Goal: Task Accomplishment & Management: Complete application form

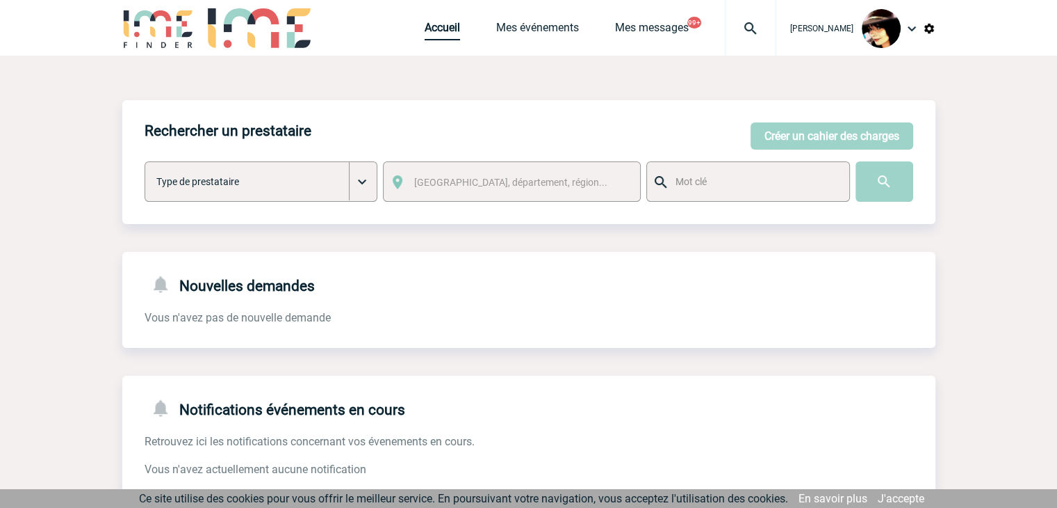
click at [425, 31] on link "Accueil" at bounding box center [442, 30] width 35 height 19
drag, startPoint x: 738, startPoint y: 23, endPoint x: 734, endPoint y: 46, distance: 23.2
click at [738, 23] on img at bounding box center [751, 28] width 50 height 17
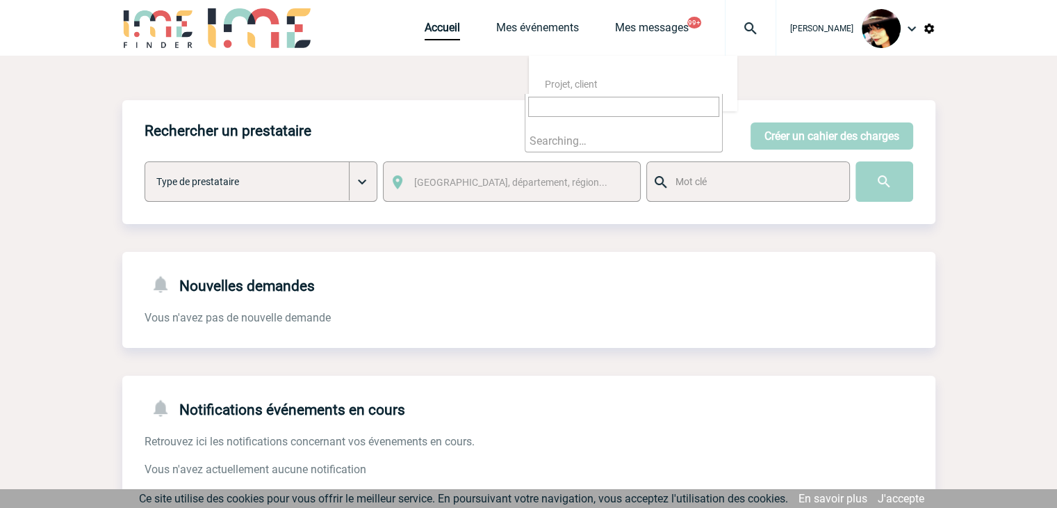
click at [610, 108] on input "search" at bounding box center [623, 107] width 191 height 20
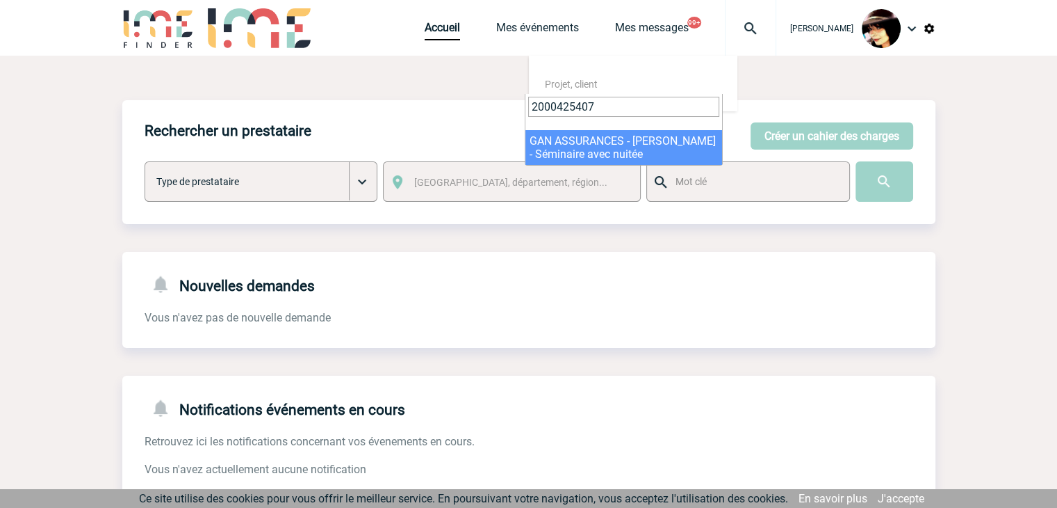
type input "2000425407"
select select "24908"
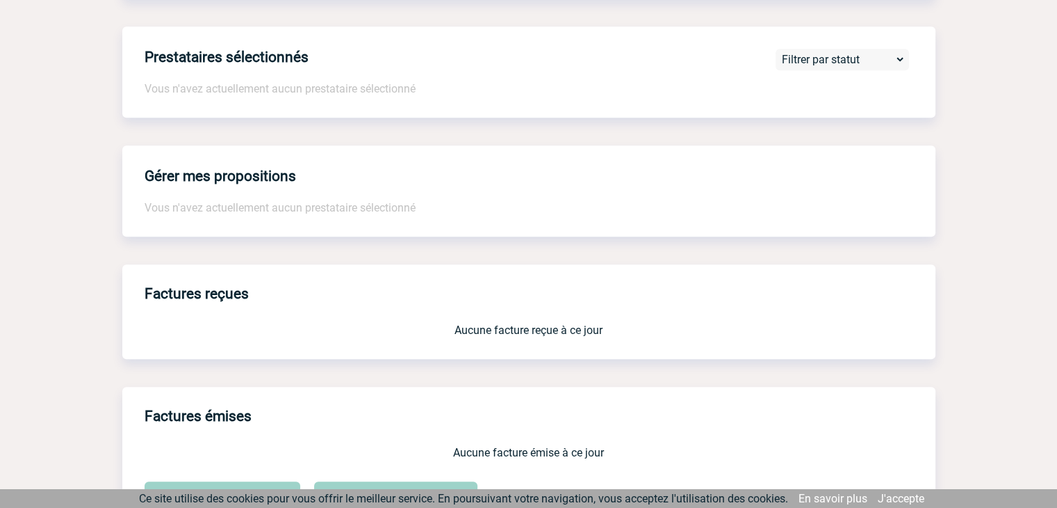
scroll to position [1149, 0]
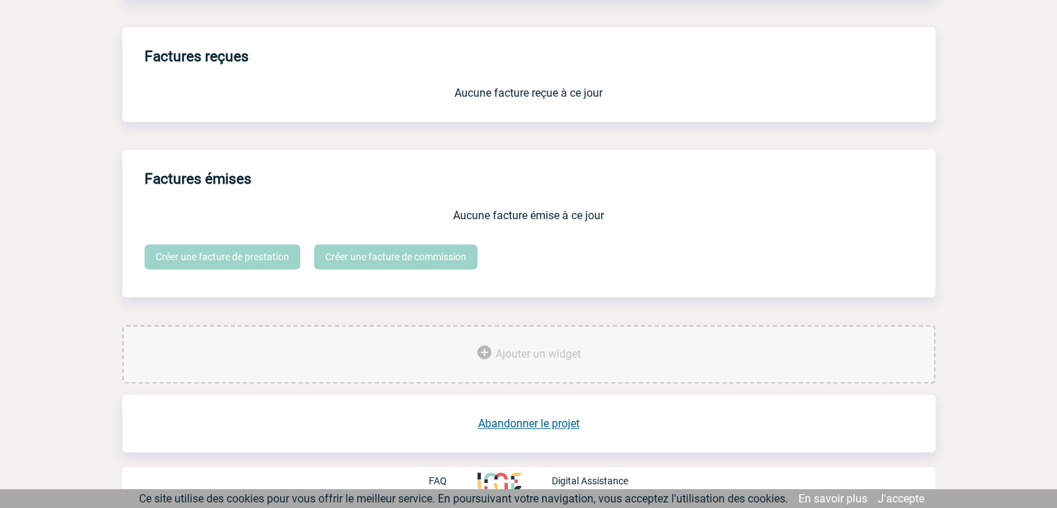
click at [553, 423] on link "Abandonner le projet" at bounding box center [529, 422] width 102 height 13
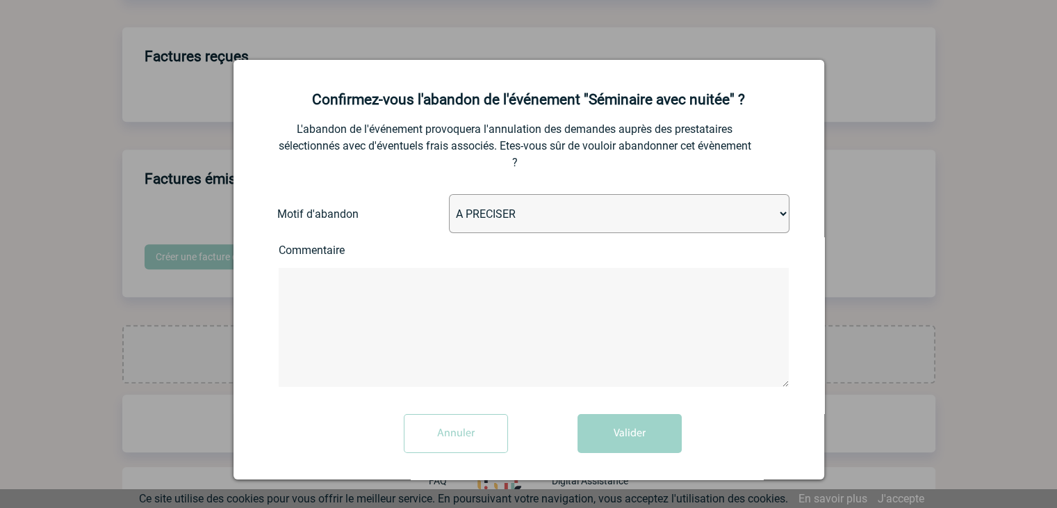
click at [558, 213] on select "A PRECISER Projet annulé Projet reporté Evénement organisé en interne A fait ap…" at bounding box center [619, 213] width 341 height 39
select select "ABANDON_PROJET_10"
click at [449, 195] on select "A PRECISER Projet annulé Projet reporté Evénement organisé en interne A fait ap…" at bounding box center [619, 213] width 341 height 39
click at [630, 430] on button "Valider" at bounding box center [630, 433] width 104 height 39
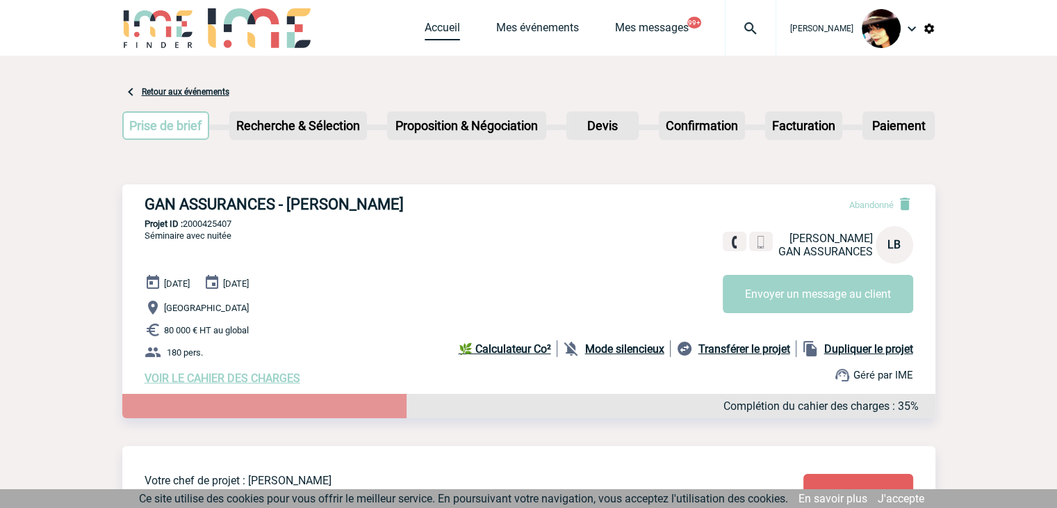
click at [425, 35] on link "Accueil" at bounding box center [442, 30] width 35 height 19
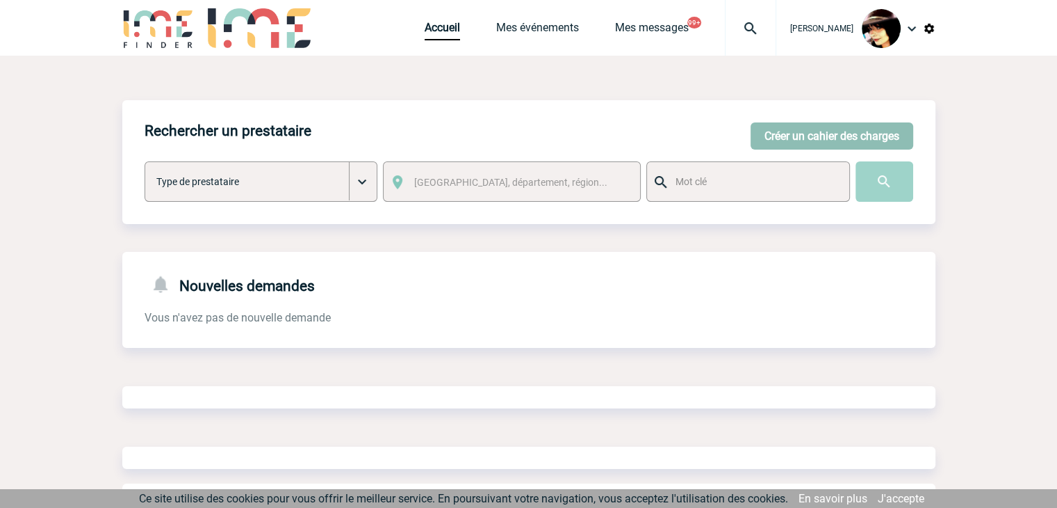
click at [757, 140] on button "Créer un cahier des charges" at bounding box center [832, 135] width 163 height 27
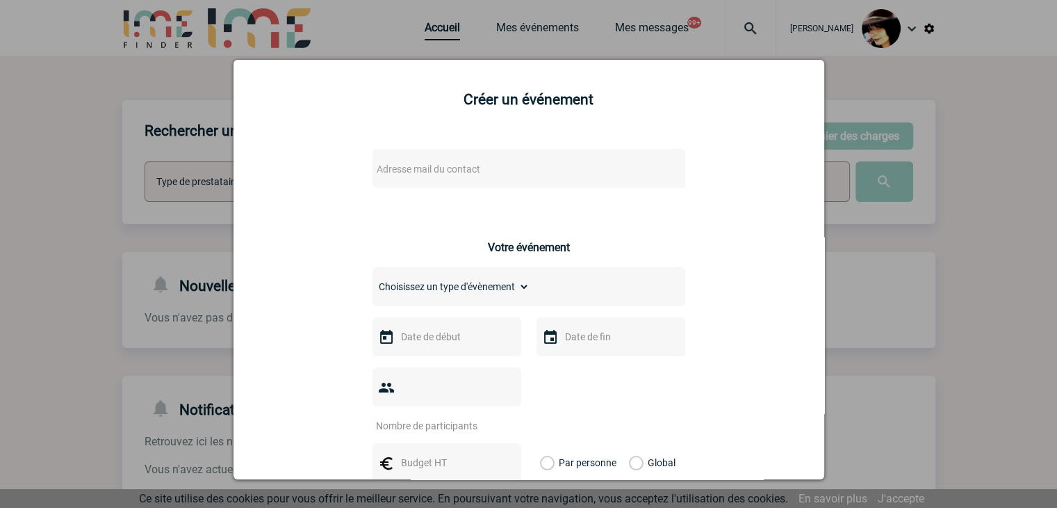
click at [487, 169] on span "Adresse mail du contact" at bounding box center [492, 168] width 243 height 19
type input "elodie.hannachi_externe@rte-france.com"
drag, startPoint x: 891, startPoint y: 268, endPoint x: 711, endPoint y: 195, distance: 194.7
click at [891, 268] on div at bounding box center [528, 254] width 1057 height 508
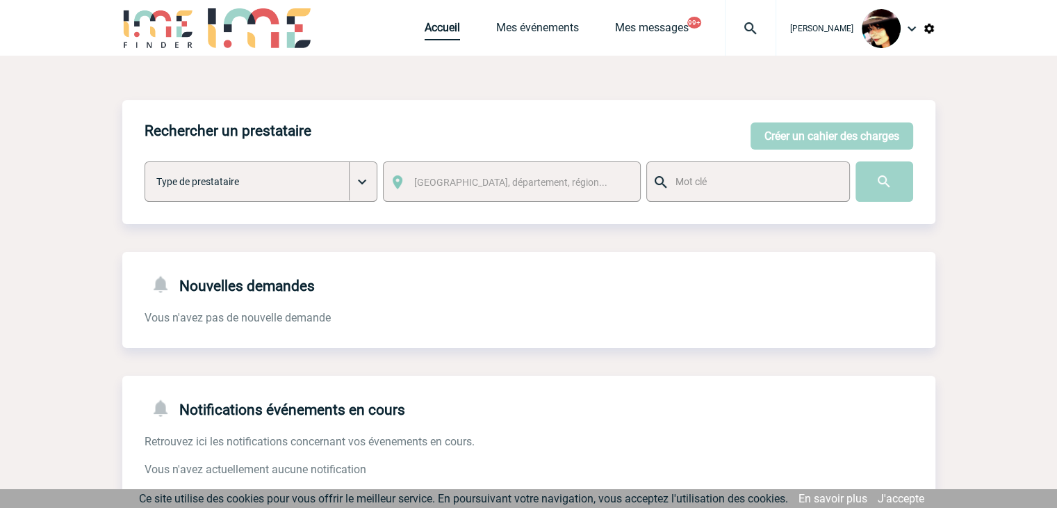
click at [425, 31] on link "Accueil" at bounding box center [442, 30] width 35 height 19
click at [737, 26] on img at bounding box center [751, 28] width 50 height 17
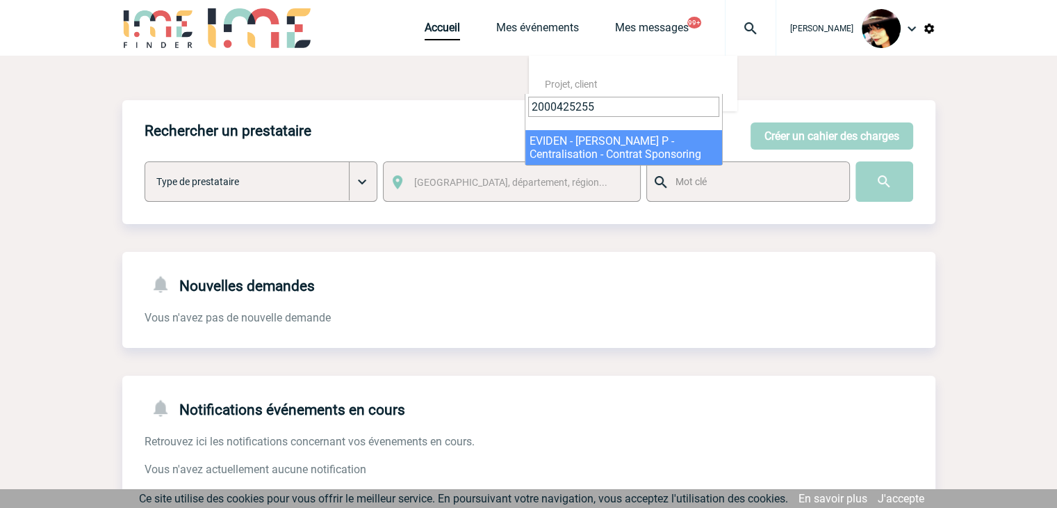
type input "2000425255"
select select "24756"
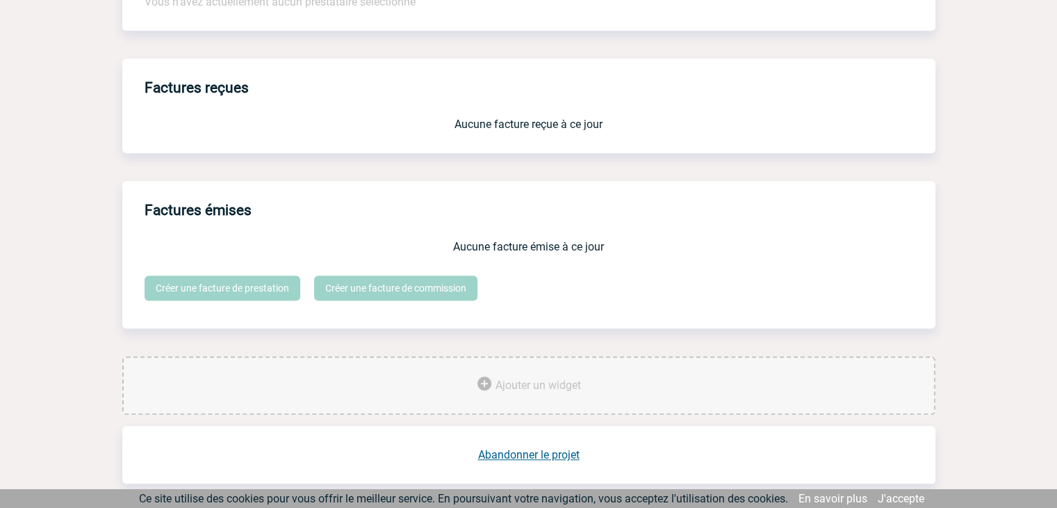
scroll to position [1149, 0]
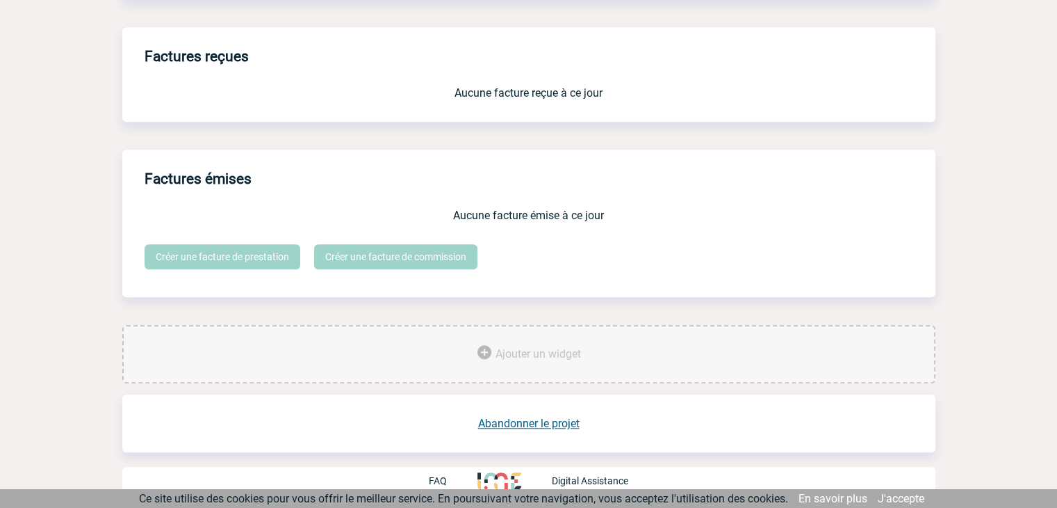
click at [531, 423] on link "Abandonner le projet" at bounding box center [529, 422] width 102 height 13
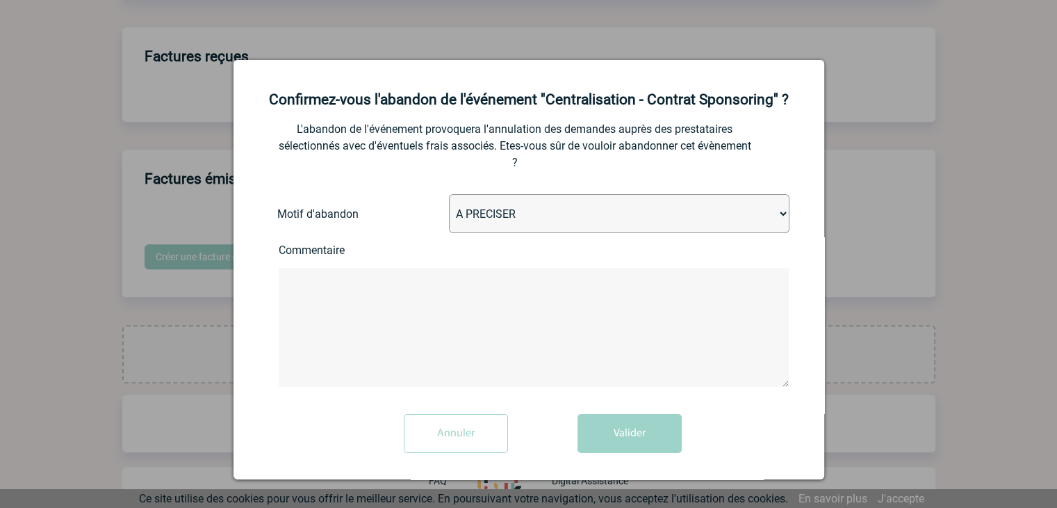
click at [494, 209] on select "A PRECISER Projet annulé Projet reporté Evénement organisé en interne A fait ap…" at bounding box center [619, 213] width 341 height 39
select select "ABANDON_PROJET_04"
click at [449, 195] on select "A PRECISER Projet annulé Projet reporté Evénement organisé en interne A fait ap…" at bounding box center [619, 213] width 341 height 39
click at [628, 437] on button "Valider" at bounding box center [630, 433] width 104 height 39
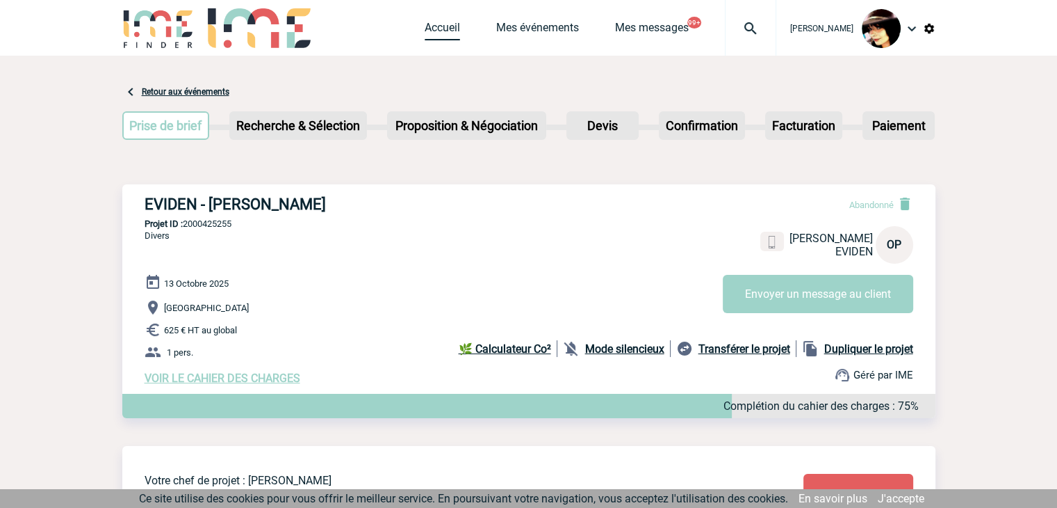
click at [425, 31] on link "Accueil" at bounding box center [442, 30] width 35 height 19
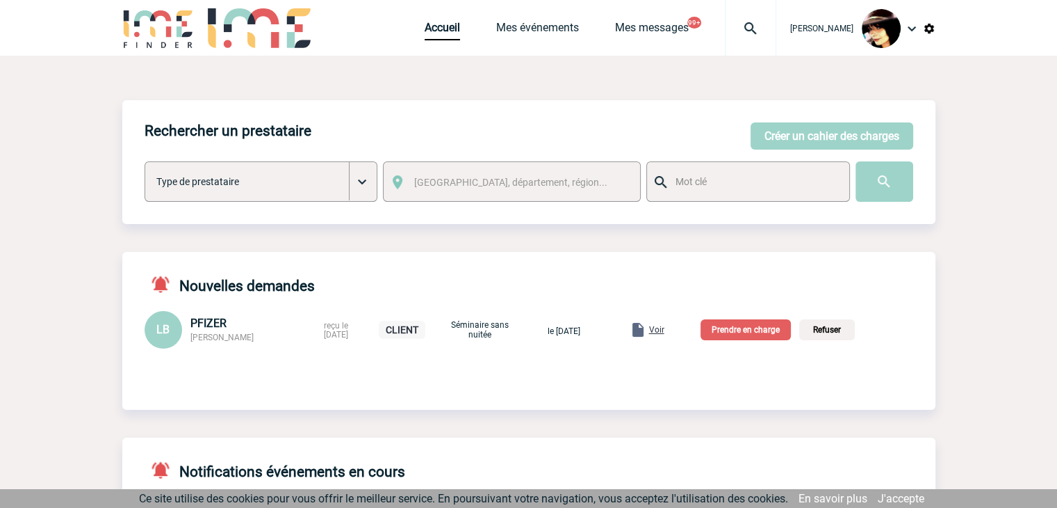
click at [665, 326] on span "Voir" at bounding box center [656, 330] width 15 height 10
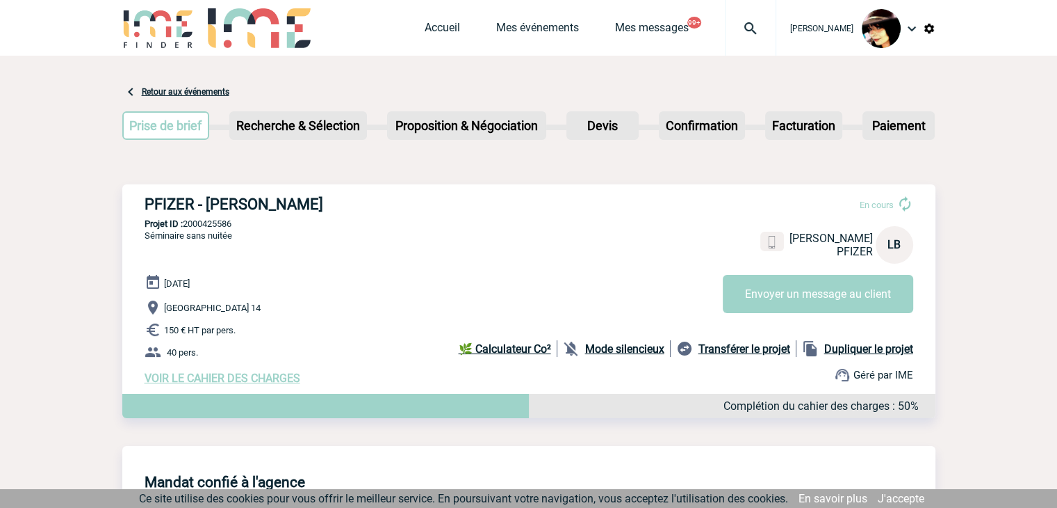
click at [265, 375] on span "VOIR LE CAHIER DES CHARGES" at bounding box center [223, 377] width 156 height 13
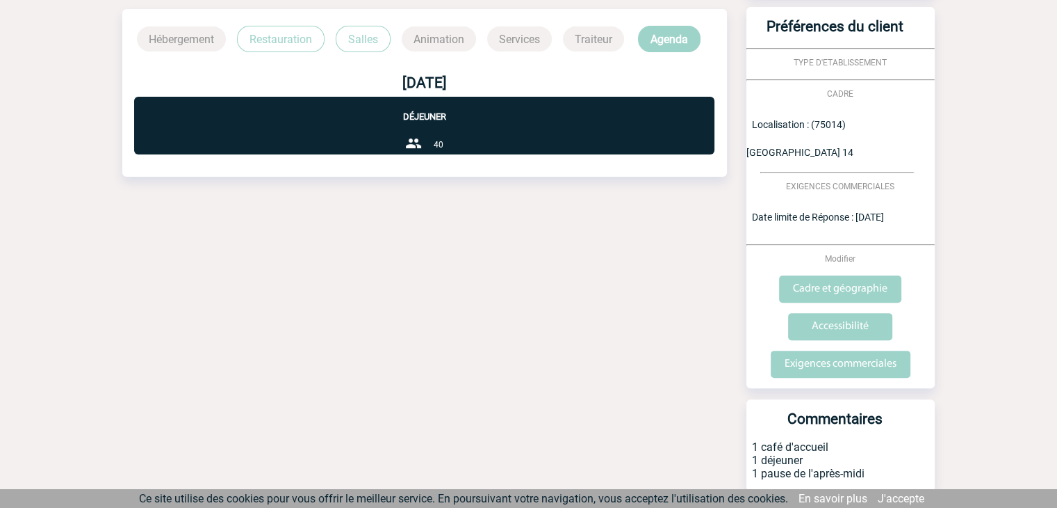
scroll to position [396, 0]
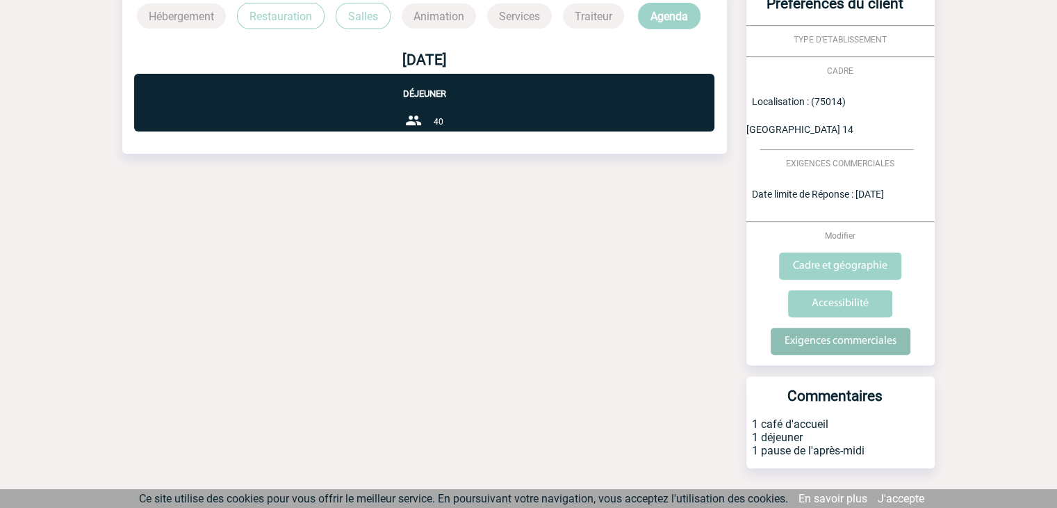
click at [831, 327] on input "Exigences commerciales" at bounding box center [841, 340] width 140 height 27
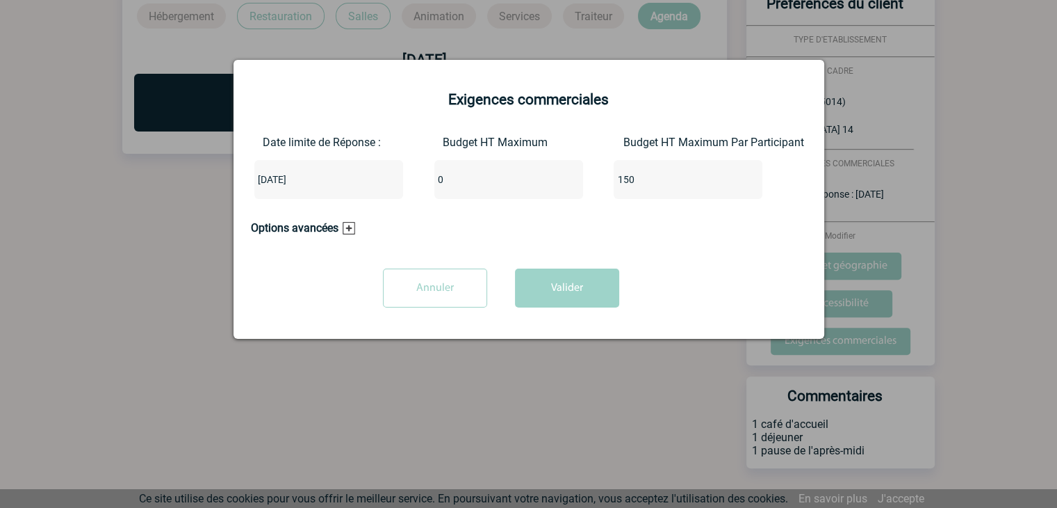
drag, startPoint x: 503, startPoint y: 181, endPoint x: 494, endPoint y: 178, distance: 9.7
click at [502, 179] on input "0" at bounding box center [500, 179] width 131 height 18
type input "6000"
drag, startPoint x: 541, startPoint y: 282, endPoint x: 615, endPoint y: 117, distance: 180.5
click at [542, 282] on button "Valider" at bounding box center [567, 287] width 104 height 39
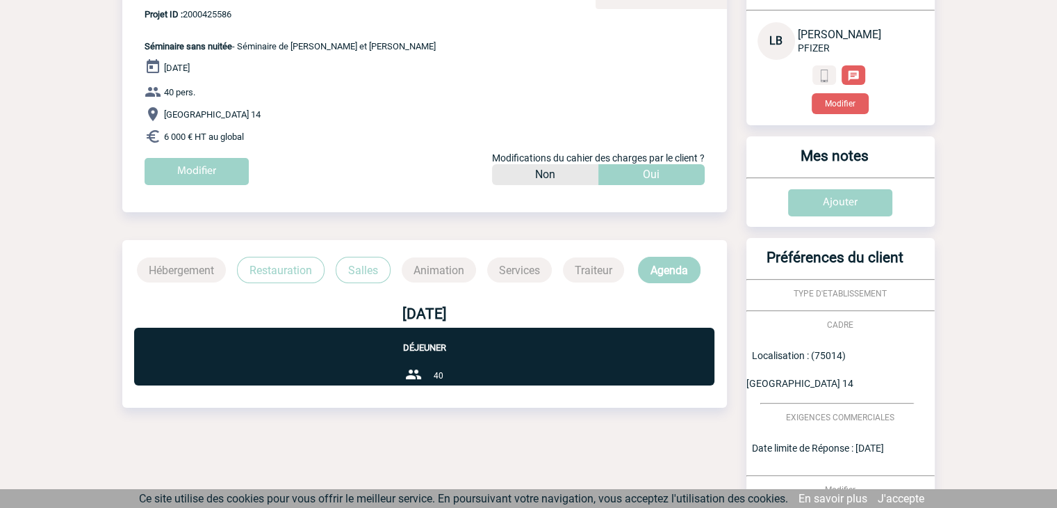
scroll to position [0, 0]
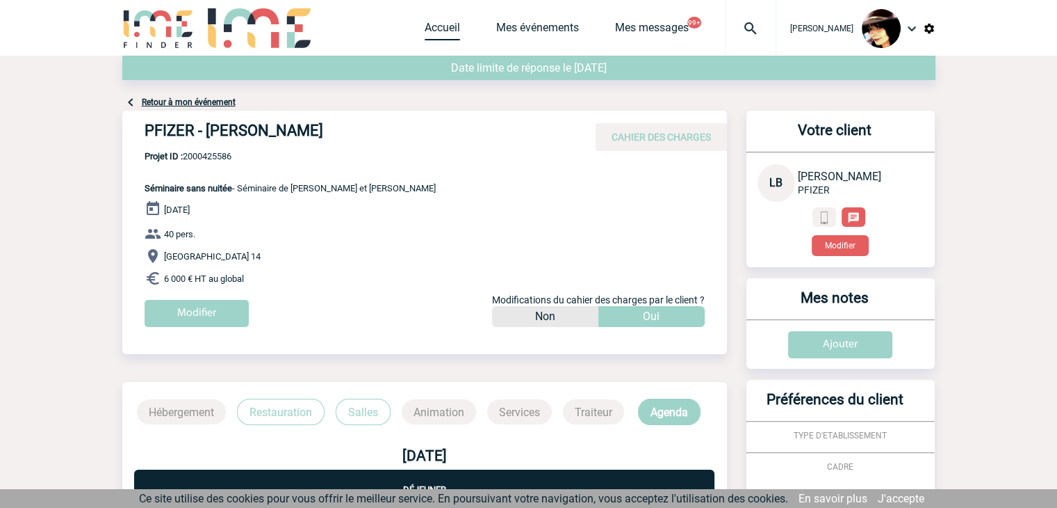
click at [425, 29] on link "Accueil" at bounding box center [442, 30] width 35 height 19
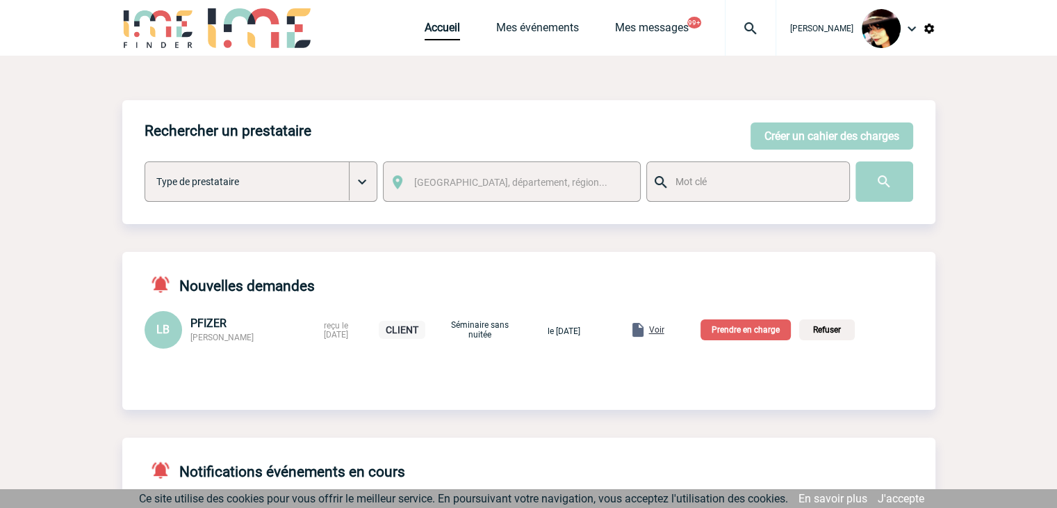
click at [735, 334] on p "Prendre en charge" at bounding box center [746, 329] width 90 height 21
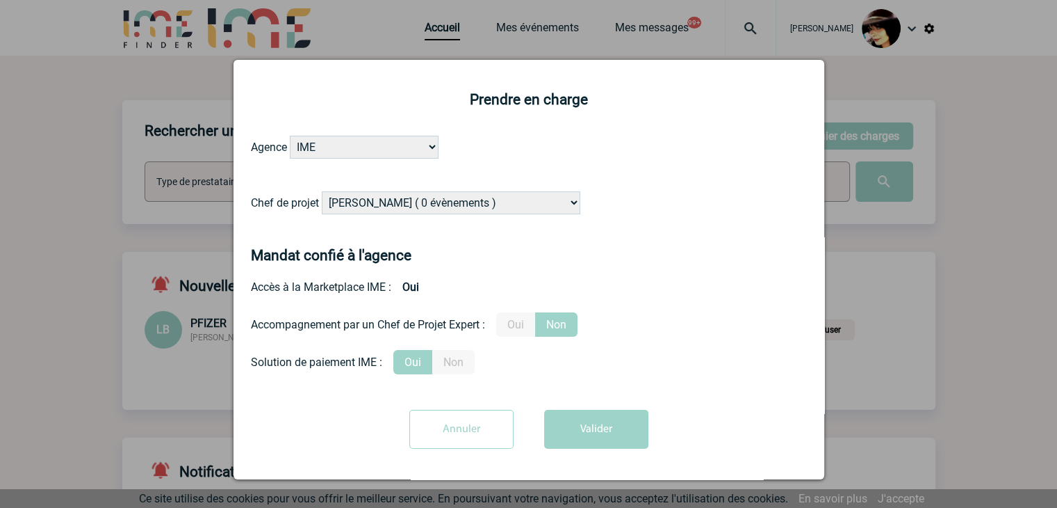
drag, startPoint x: 506, startPoint y: 203, endPoint x: 502, endPoint y: 213, distance: 10.6
click at [505, 204] on select "Alizée VERLAGUET ( 0 évènements ) Anne-Françoise BONHOMME ( 180 évènements ) An…" at bounding box center [451, 202] width 259 height 23
select select "132753"
click at [322, 192] on select "Alizée VERLAGUET ( 0 évènements ) Anne-Françoise BONHOMME ( 180 évènements ) An…" at bounding box center [451, 202] width 259 height 23
click at [518, 326] on label "Oui" at bounding box center [515, 324] width 39 height 24
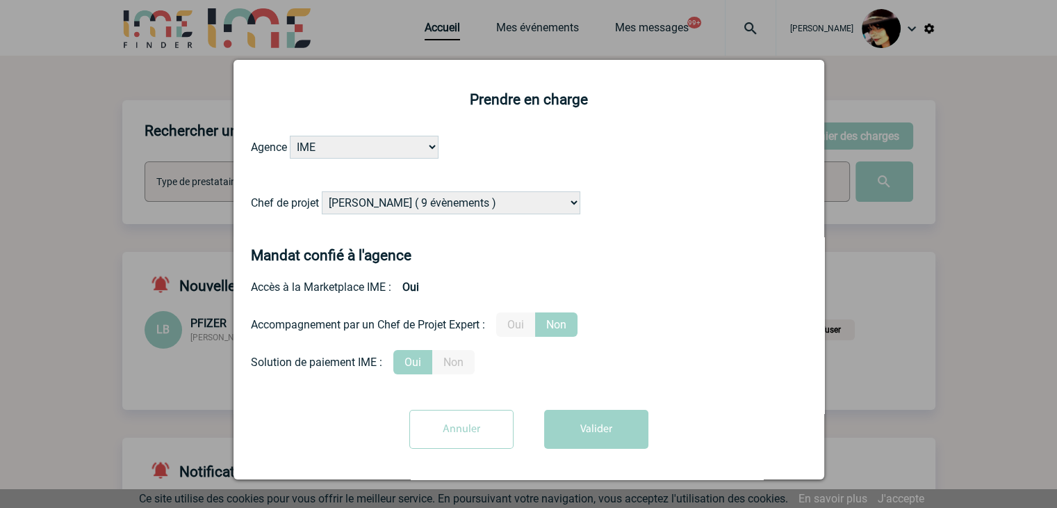
click at [0, 0] on input "Oui" at bounding box center [0, 0] width 0 height 0
click at [585, 423] on button "Valider" at bounding box center [596, 428] width 104 height 39
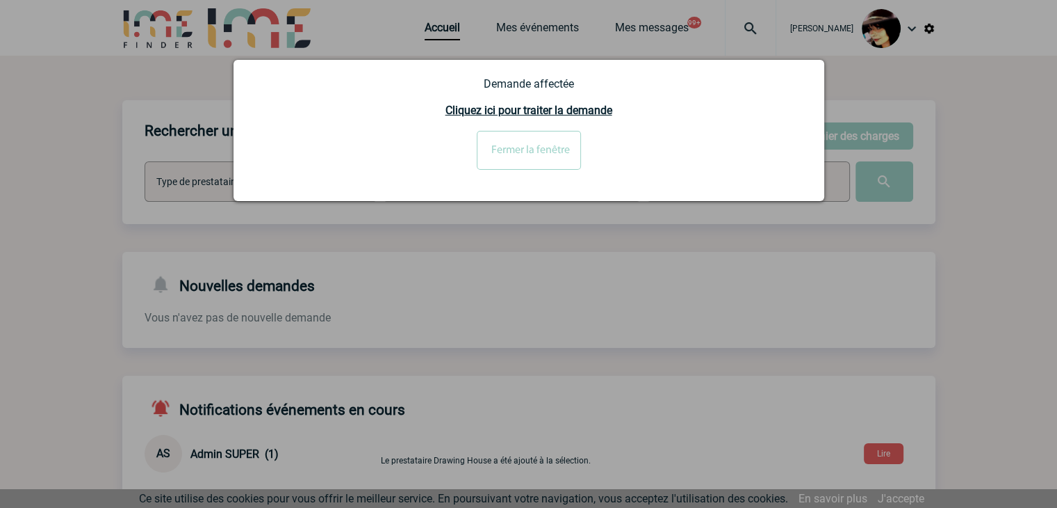
click at [506, 161] on input "Fermer la fenêtre" at bounding box center [529, 150] width 104 height 39
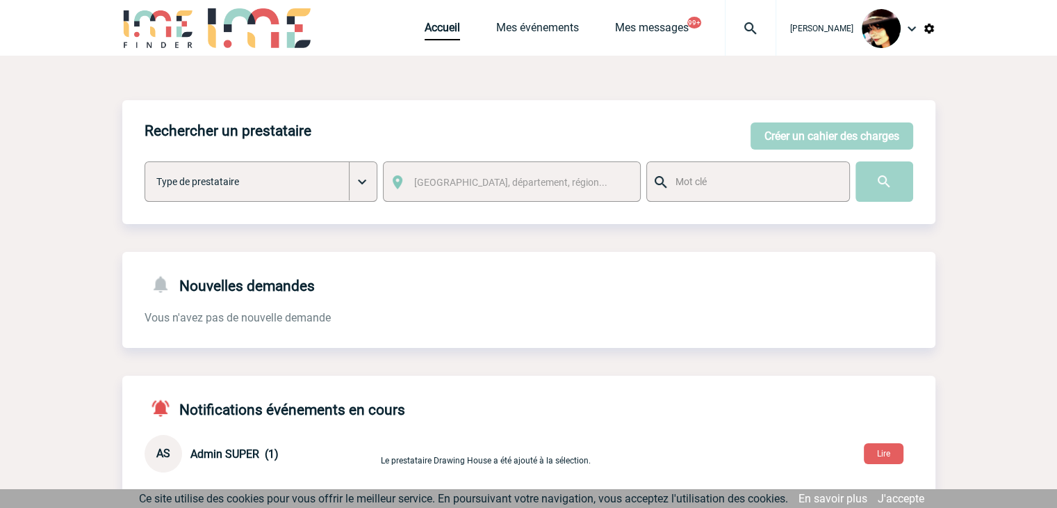
click at [745, 26] on img at bounding box center [751, 28] width 50 height 17
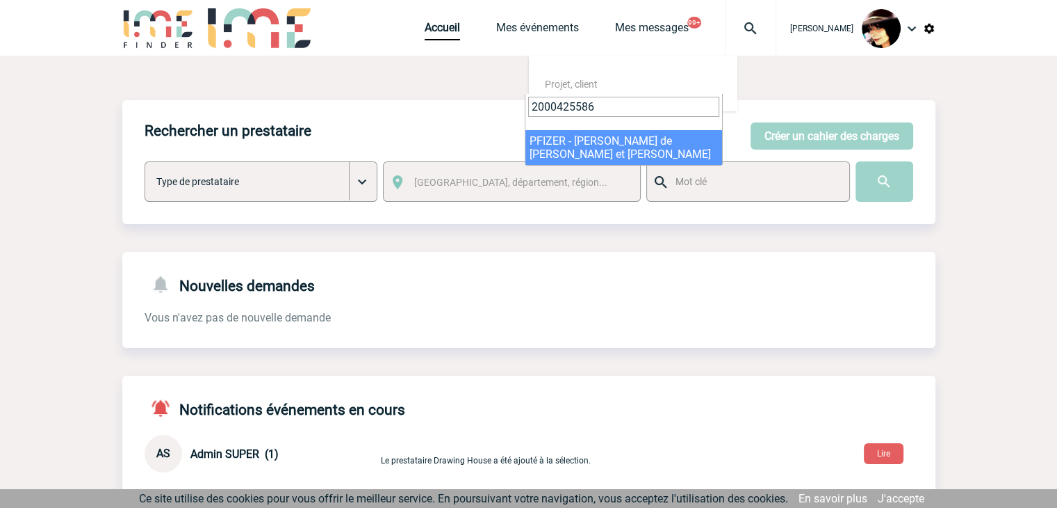
type input "2000425586"
select select "25087"
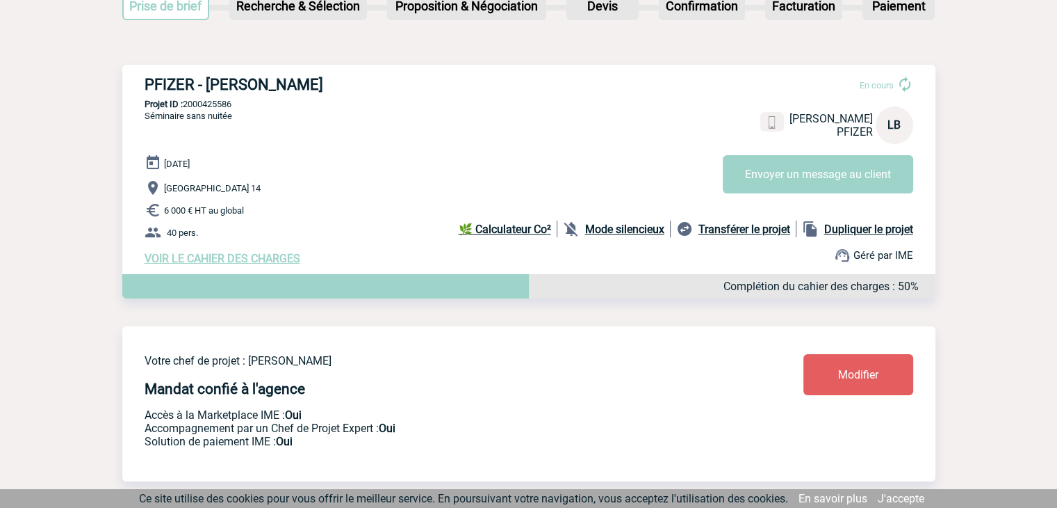
scroll to position [348, 0]
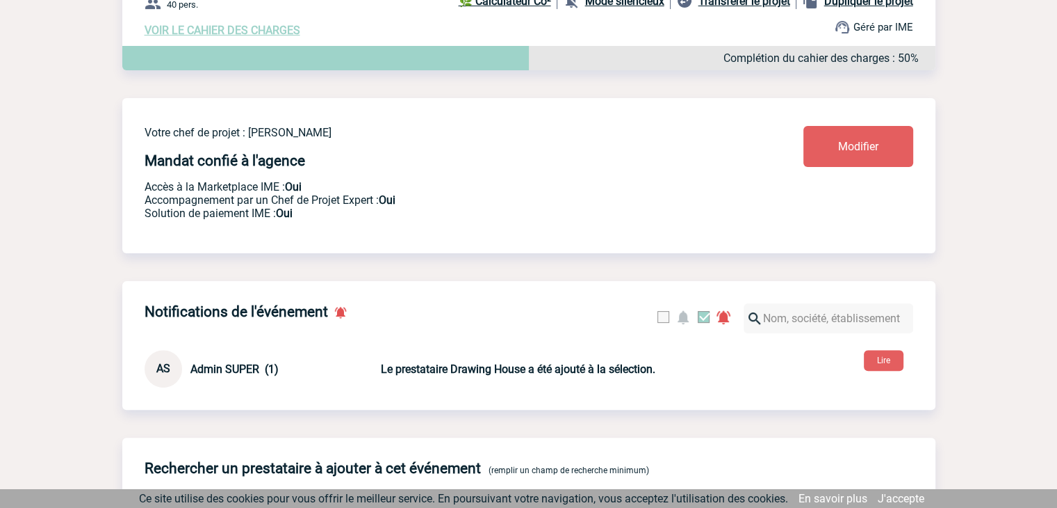
click at [847, 149] on span "Modifier" at bounding box center [858, 146] width 40 height 13
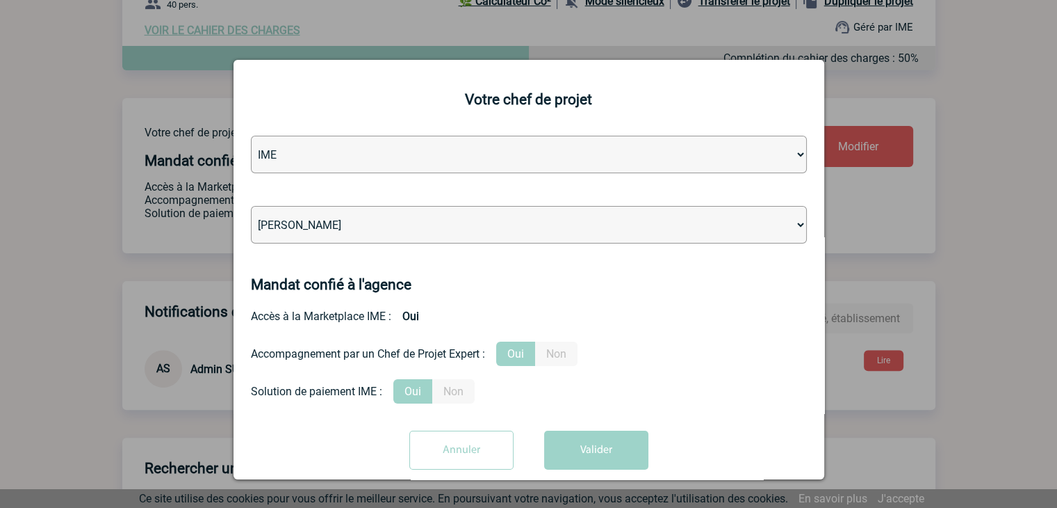
click at [391, 224] on select "[PERSON_NAME] [PERSON_NAME] [PERSON_NAME] Jean-[PERSON_NAME] [PERSON_NAME] [PER…" at bounding box center [529, 225] width 556 height 38
select select "131612"
click at [407, 212] on select "[PERSON_NAME] [PERSON_NAME] [PERSON_NAME] Jean-[PERSON_NAME] [PERSON_NAME] [PER…" at bounding box center [529, 225] width 556 height 38
click at [409, 215] on select "[PERSON_NAME] [PERSON_NAME] [PERSON_NAME] Jean-[PERSON_NAME] [PERSON_NAME] [PER…" at bounding box center [529, 225] width 556 height 38
click at [382, 229] on select "[PERSON_NAME] [PERSON_NAME] [PERSON_NAME] Jean-[PERSON_NAME] [PERSON_NAME] [PER…" at bounding box center [529, 225] width 556 height 38
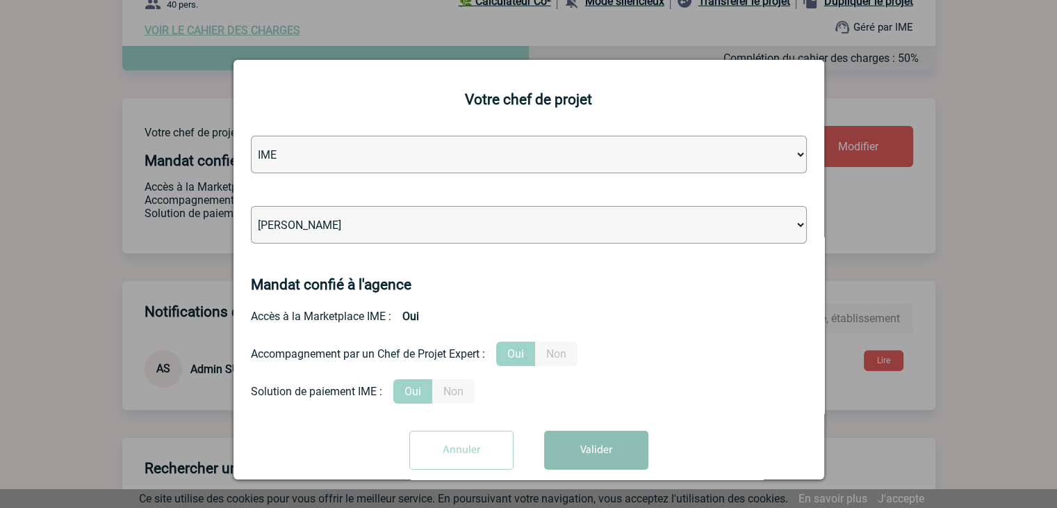
click at [579, 456] on button "Valider" at bounding box center [596, 449] width 104 height 39
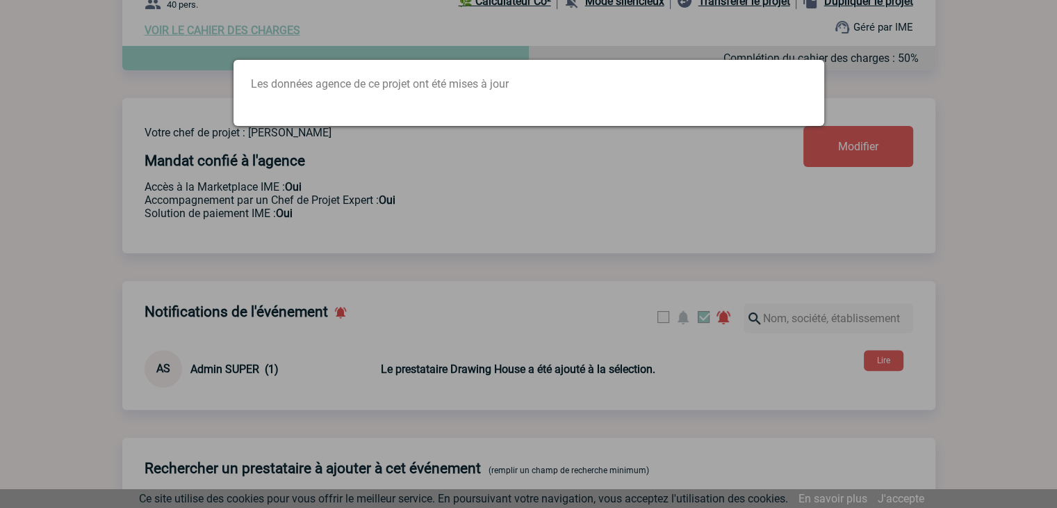
click at [425, 311] on div at bounding box center [528, 254] width 1057 height 508
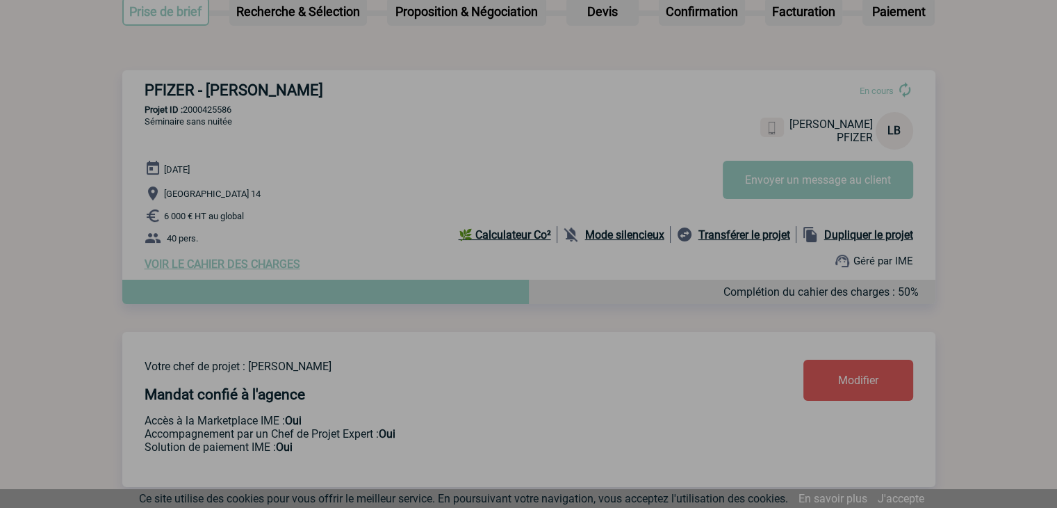
scroll to position [0, 0]
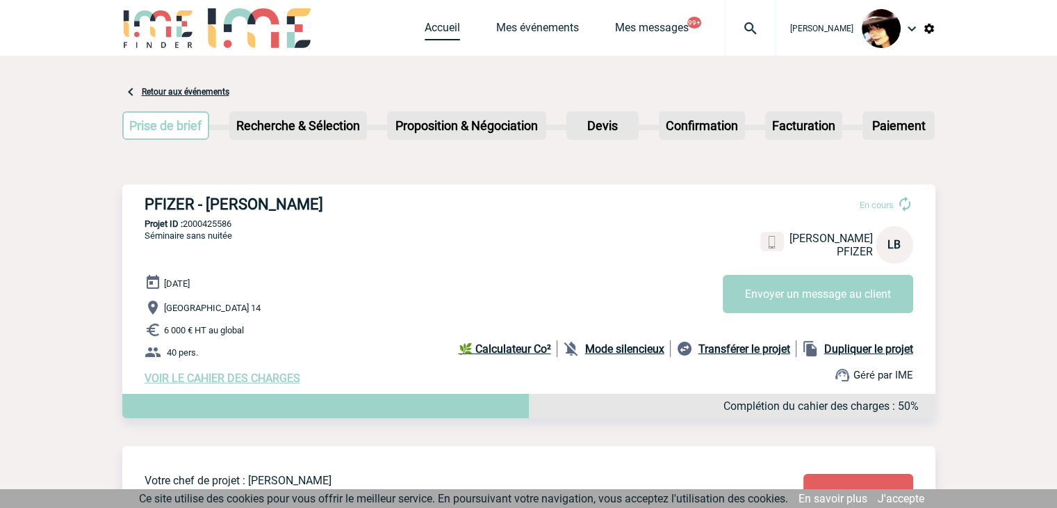
click at [425, 22] on link "Accueil" at bounding box center [442, 30] width 35 height 19
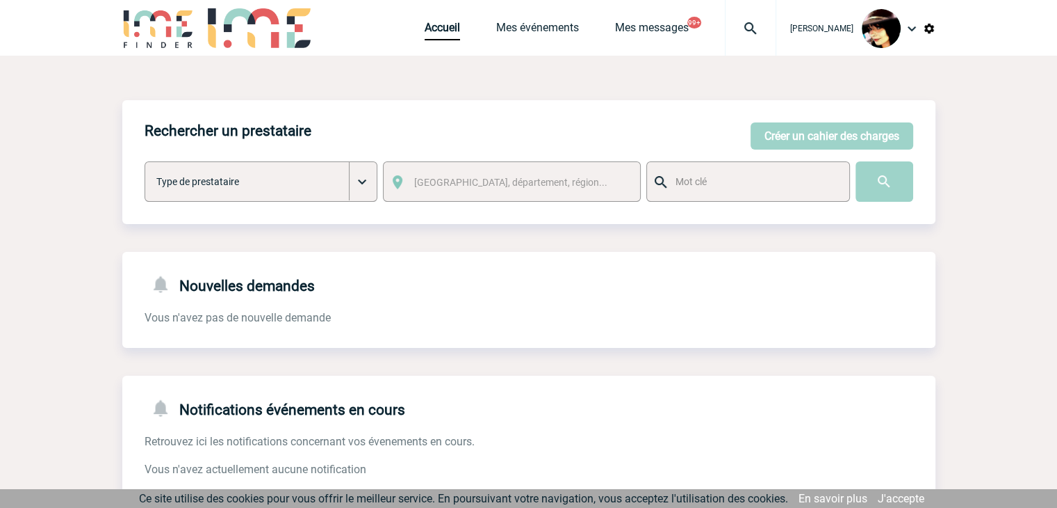
drag, startPoint x: 397, startPoint y: 3, endPoint x: 403, endPoint y: 9, distance: 7.9
click at [400, 8] on div "[PERSON_NAME] Accueil Mes événements 99+" at bounding box center [528, 29] width 813 height 59
click at [431, 28] on link "Accueil" at bounding box center [442, 30] width 35 height 19
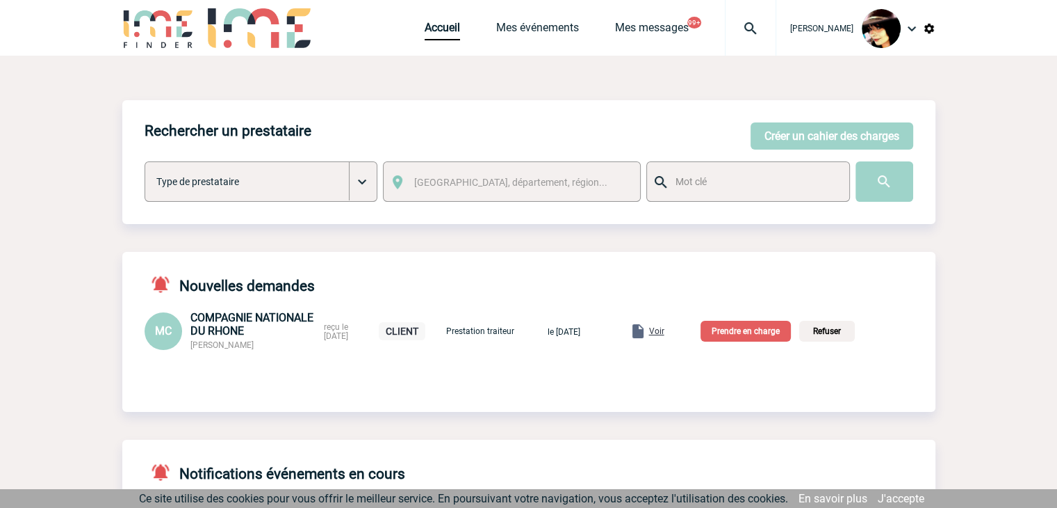
click at [665, 332] on span "Voir" at bounding box center [656, 331] width 15 height 10
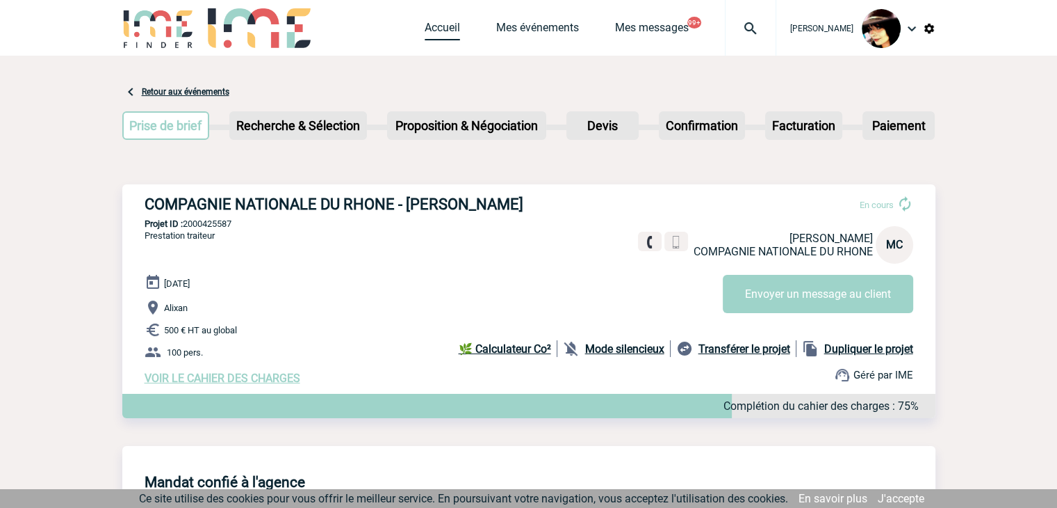
click at [430, 33] on link "Accueil" at bounding box center [442, 30] width 35 height 19
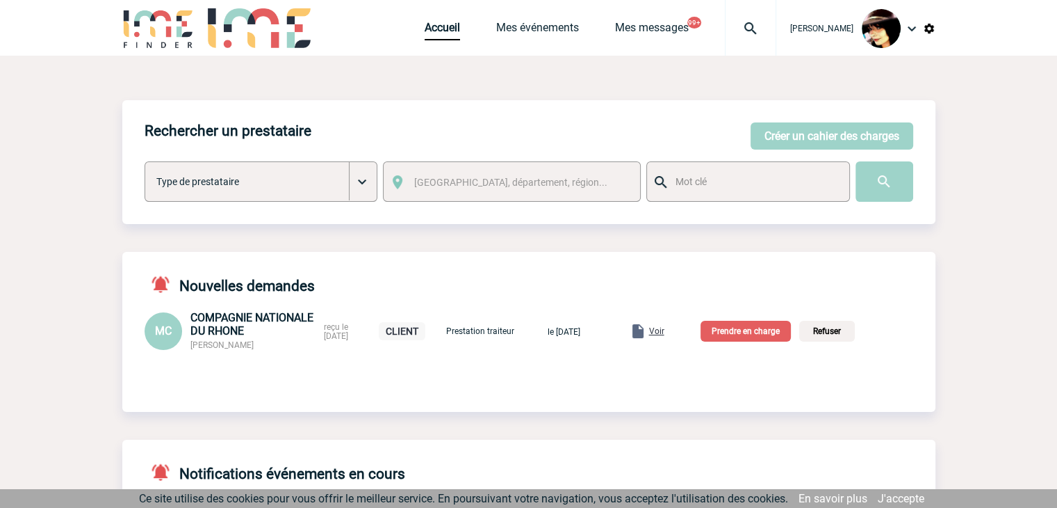
click at [741, 328] on p "Prendre en charge" at bounding box center [746, 330] width 90 height 21
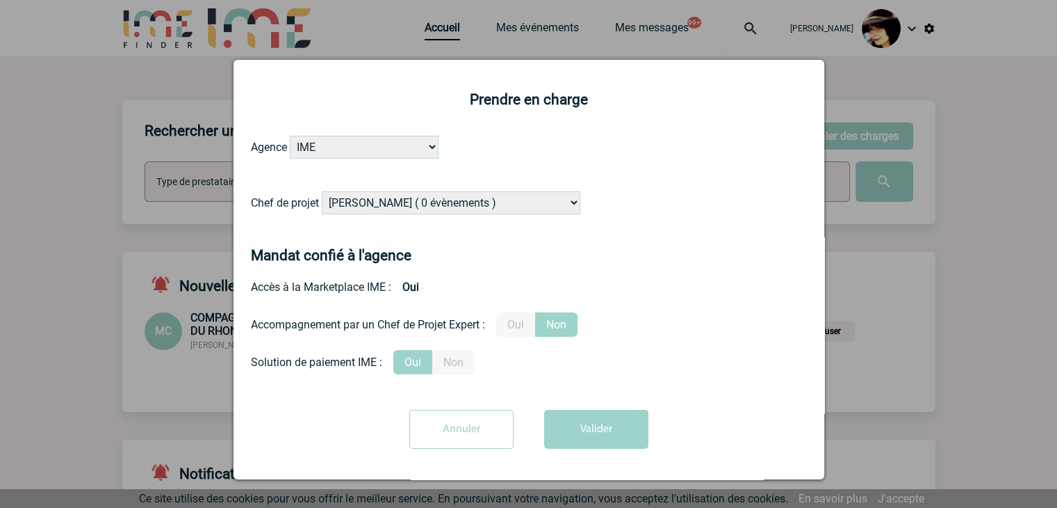
click at [467, 201] on select "[PERSON_NAME] ( 0 évènements ) [PERSON_NAME] ( 181 évènements ) [PERSON_NAME] (…" at bounding box center [451, 202] width 259 height 23
select select "132114"
click at [454, 200] on select "[PERSON_NAME] ( 0 évènements ) [PERSON_NAME] ( 181 évènements ) [PERSON_NAME] (…" at bounding box center [451, 202] width 259 height 23
click at [514, 332] on label "Oui" at bounding box center [515, 324] width 39 height 24
click at [0, 0] on input "Oui" at bounding box center [0, 0] width 0 height 0
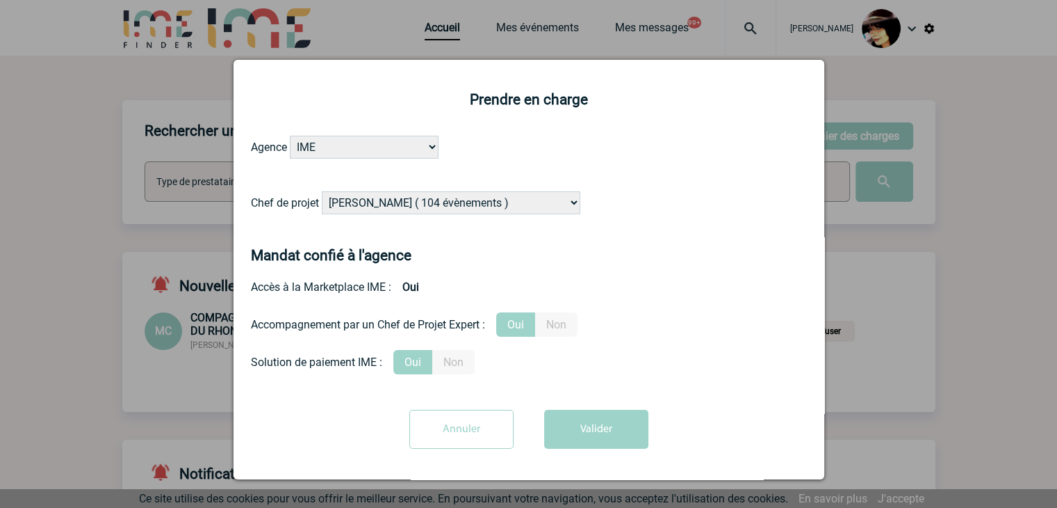
click at [581, 432] on button "Valider" at bounding box center [596, 428] width 104 height 39
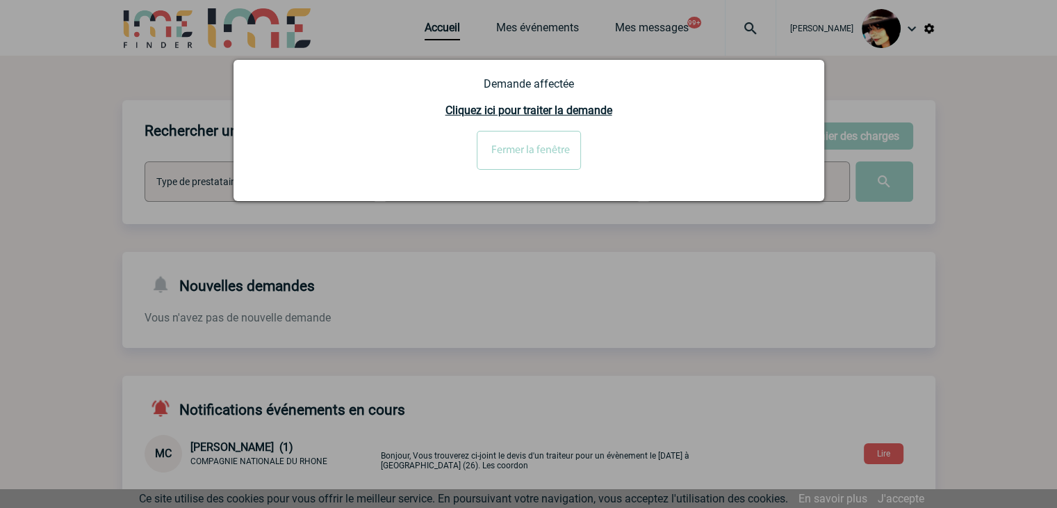
click at [523, 148] on input "Fermer la fenêtre" at bounding box center [529, 150] width 104 height 39
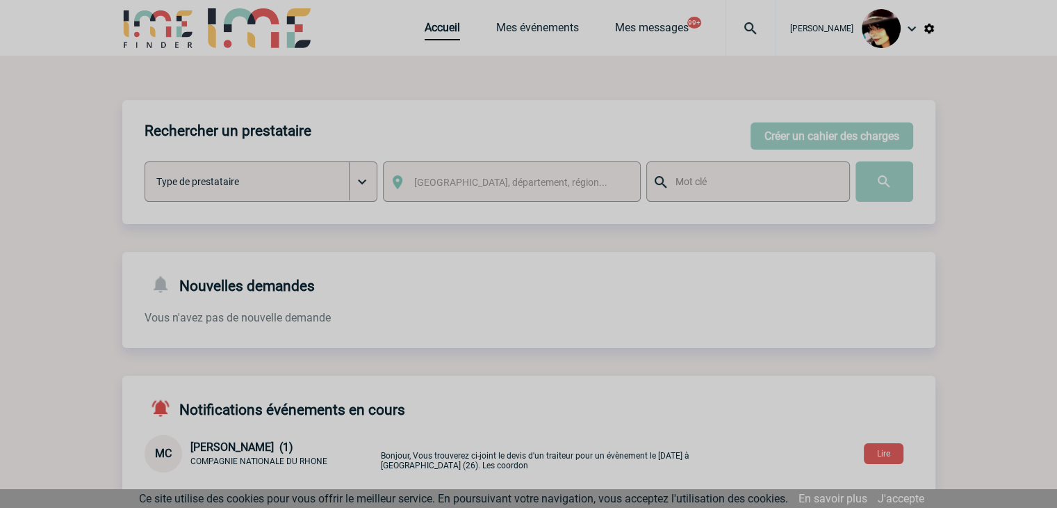
click at [426, 26] on div at bounding box center [528, 254] width 1057 height 508
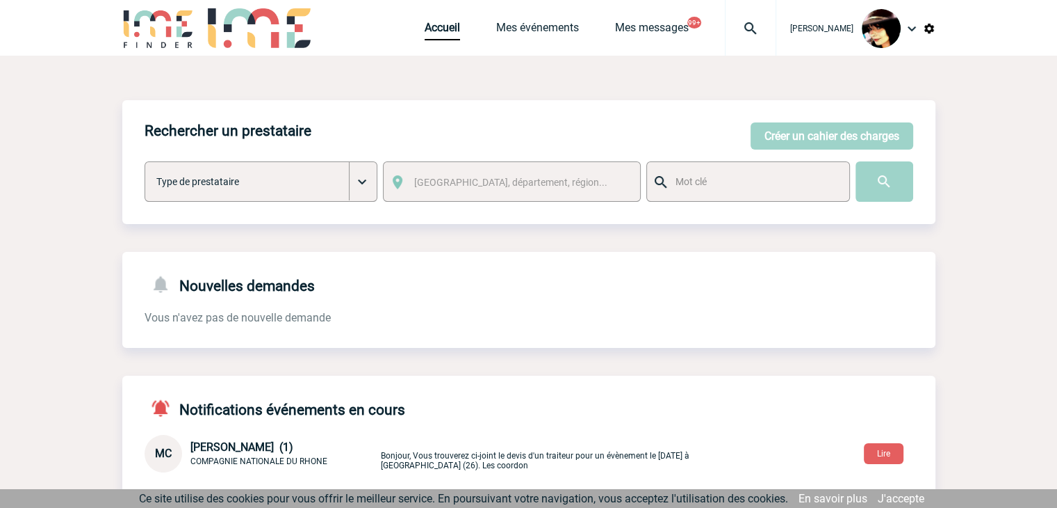
click at [736, 23] on img at bounding box center [751, 28] width 50 height 17
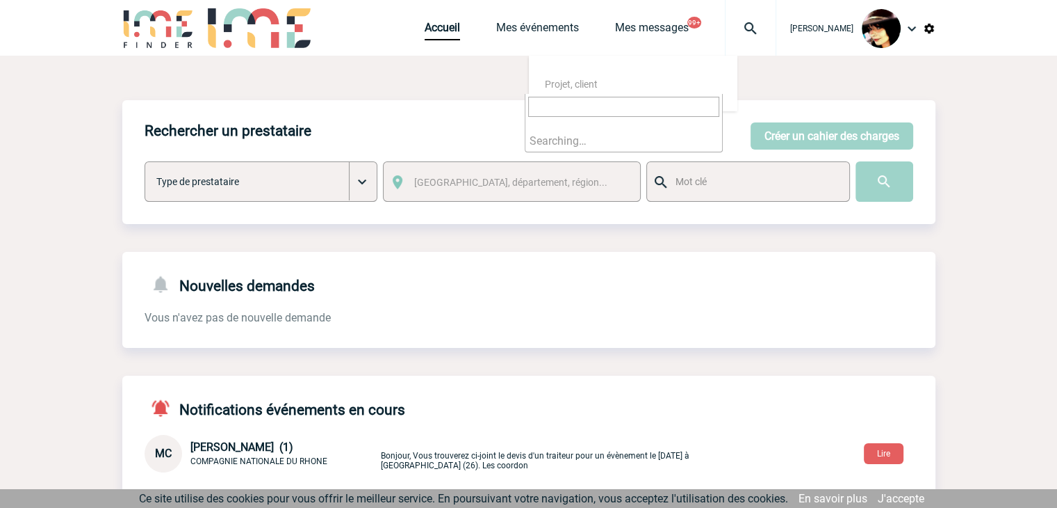
type input "elisa.gretouce@capgemini.com"
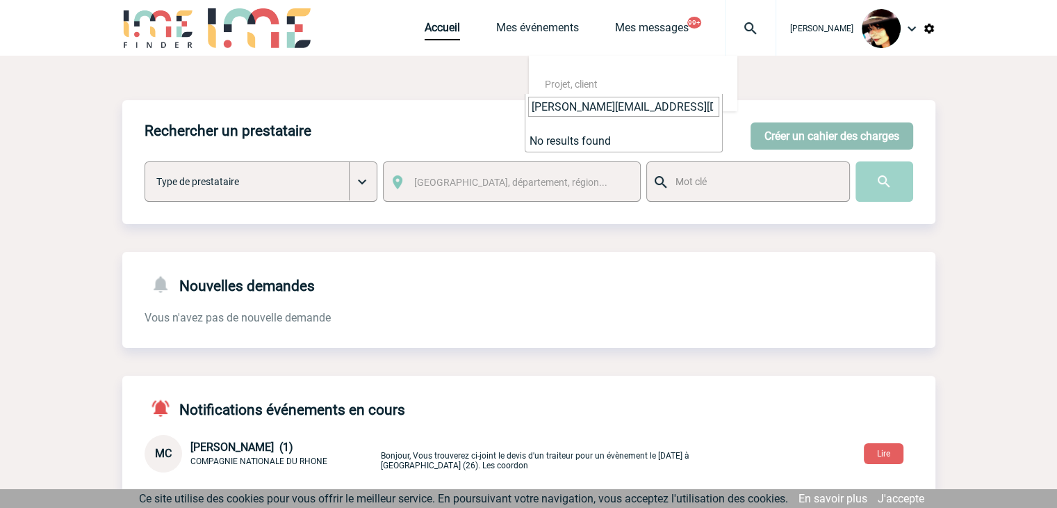
click at [807, 140] on button "Créer un cahier des charges" at bounding box center [832, 135] width 163 height 27
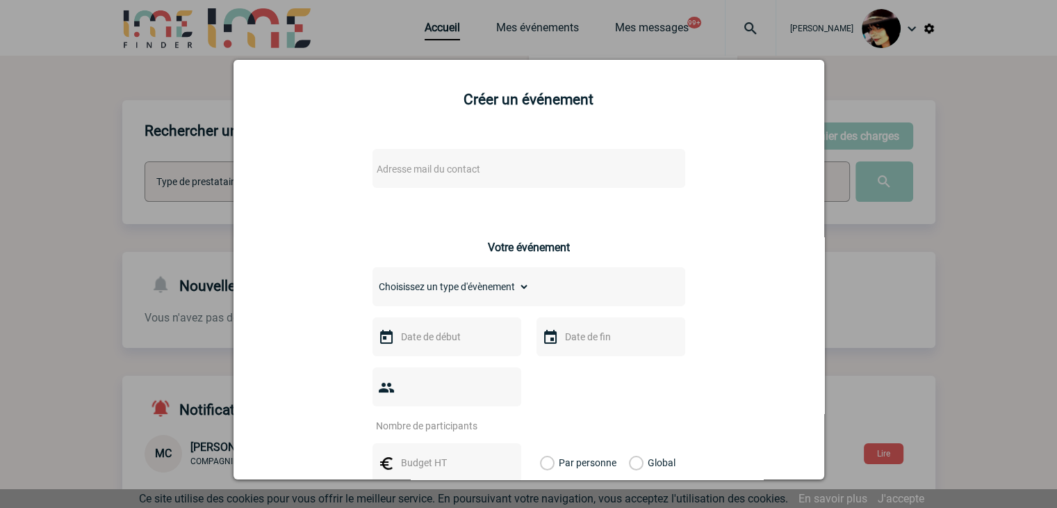
click at [473, 158] on div "Adresse mail du contact" at bounding box center [529, 168] width 313 height 39
click at [469, 165] on span "Adresse mail du contact" at bounding box center [429, 168] width 104 height 11
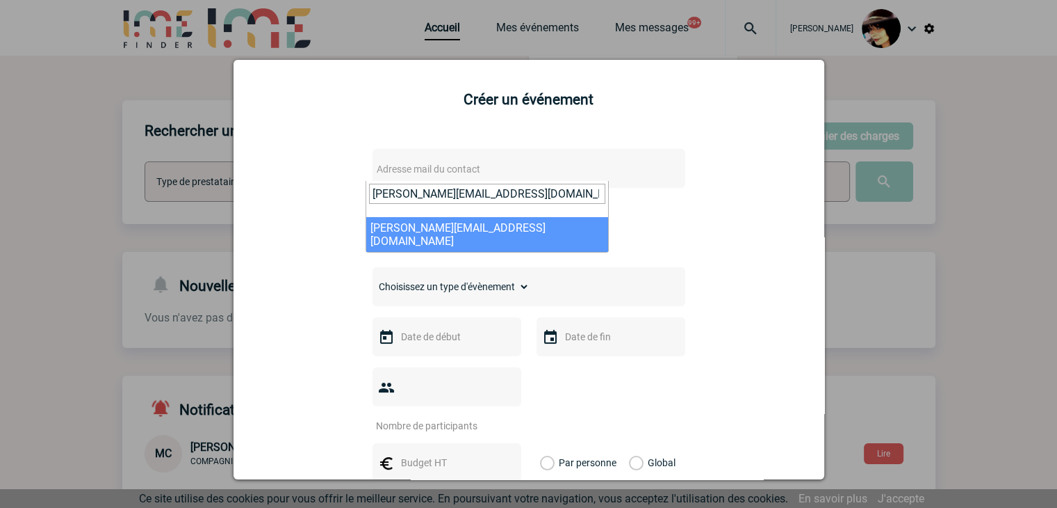
type input "elisa.gretouce@capgemini.com"
select select "131365"
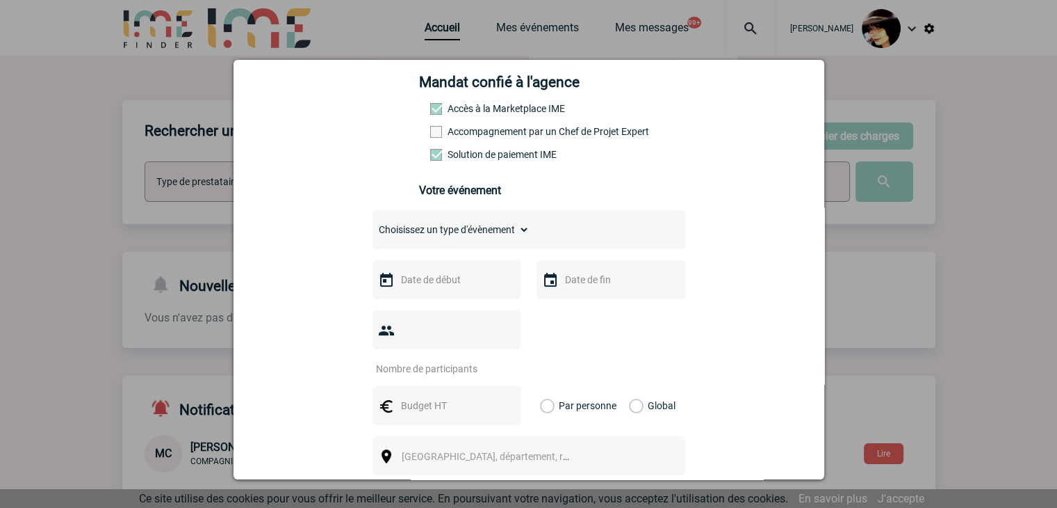
scroll to position [209, 0]
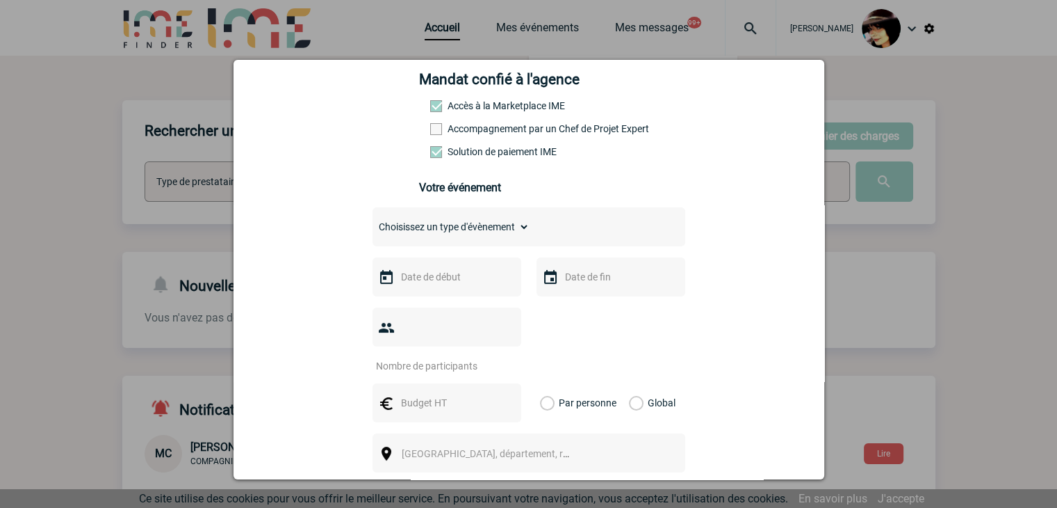
click at [408, 229] on select "Choisissez un type d'évènement Séminaire avec nuitée Séminaire sans nuitée Repa…" at bounding box center [451, 226] width 157 height 19
select select "5"
click at [373, 221] on select "Choisissez un type d'évènement Séminaire avec nuitée Séminaire sans nuitée Repa…" at bounding box center [451, 226] width 157 height 19
click at [418, 281] on input "text" at bounding box center [446, 277] width 96 height 18
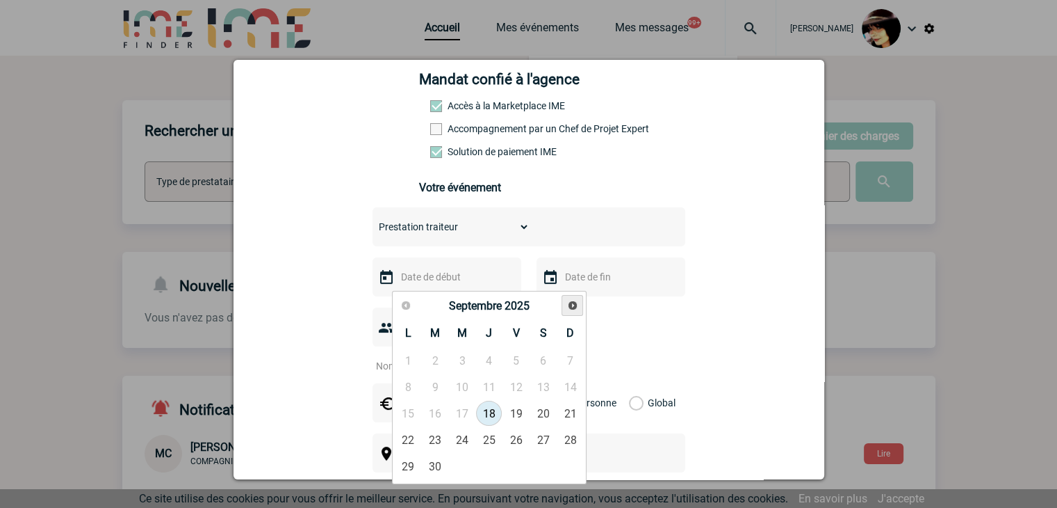
click at [571, 309] on span "Suivant" at bounding box center [572, 305] width 11 height 11
click at [461, 411] on link "15" at bounding box center [463, 412] width 26 height 25
type input "15-10-2025"
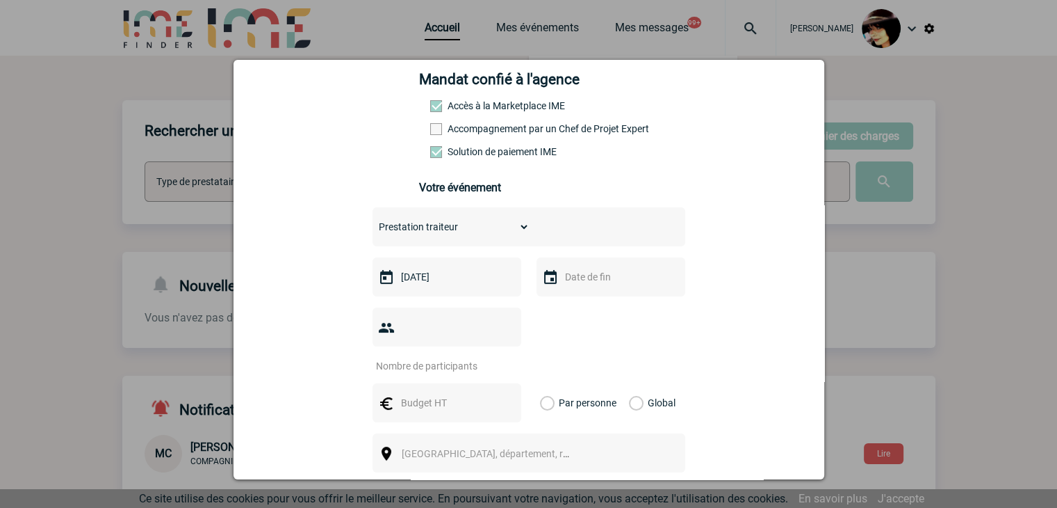
click at [576, 285] on input "text" at bounding box center [610, 277] width 96 height 18
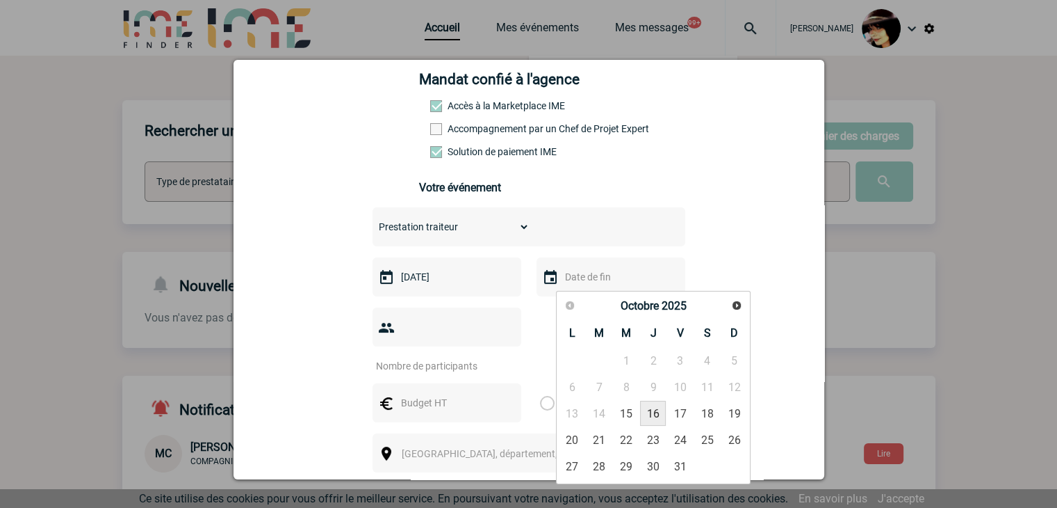
click at [652, 412] on link "16" at bounding box center [653, 412] width 26 height 25
type input "16-10-2025"
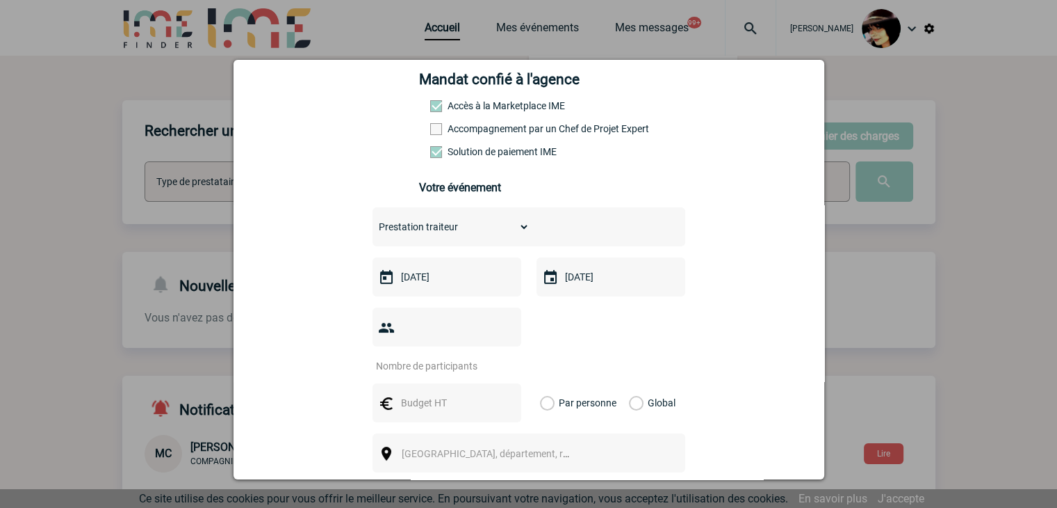
click at [423, 357] on input "number" at bounding box center [438, 366] width 131 height 18
type input "40"
click at [416, 393] on input "text" at bounding box center [446, 402] width 96 height 18
type input "3420"
click at [632, 383] on label "Global" at bounding box center [633, 402] width 9 height 39
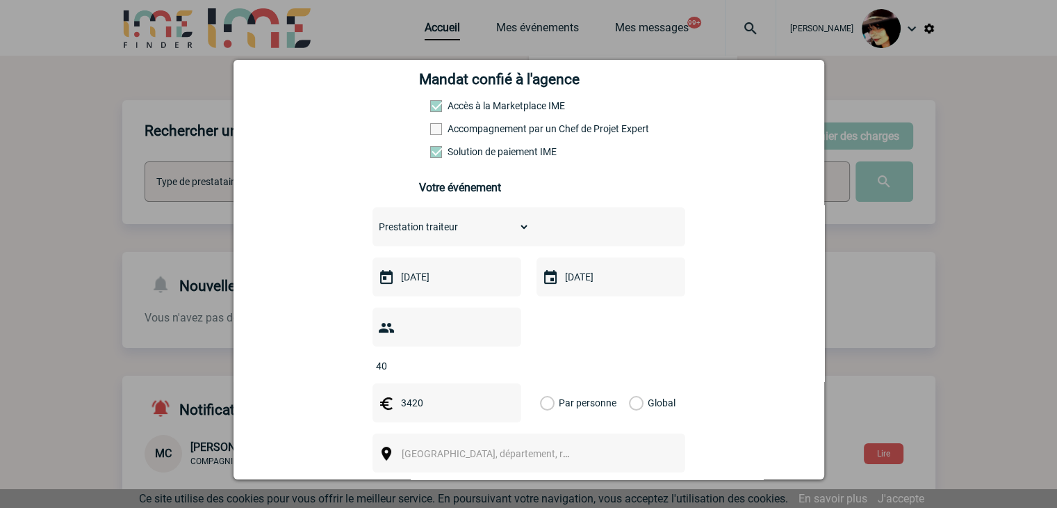
click at [0, 0] on input "Global" at bounding box center [0, 0] width 0 height 0
click at [437, 444] on span "[GEOGRAPHIC_DATA], département, région..." at bounding box center [491, 453] width 191 height 19
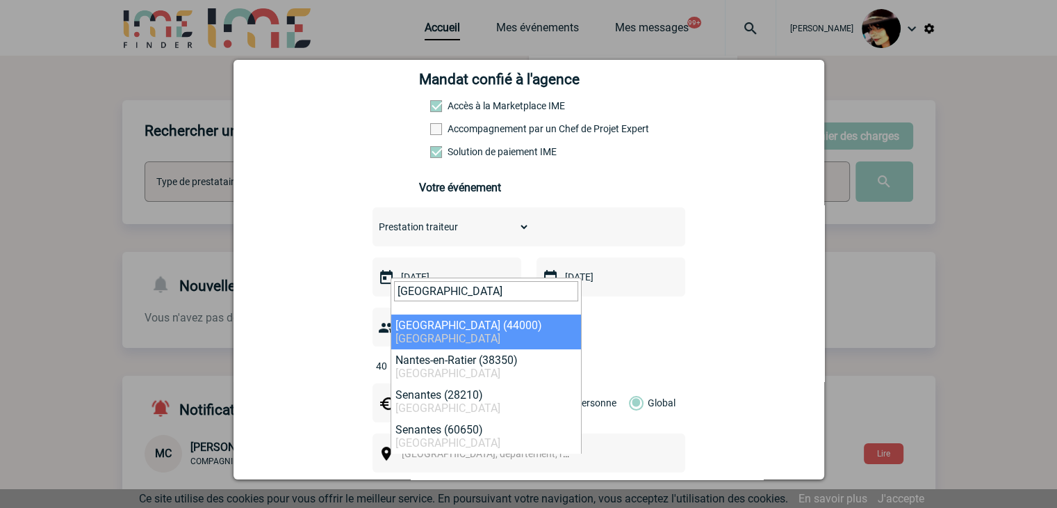
type input "nantes"
select select "5250"
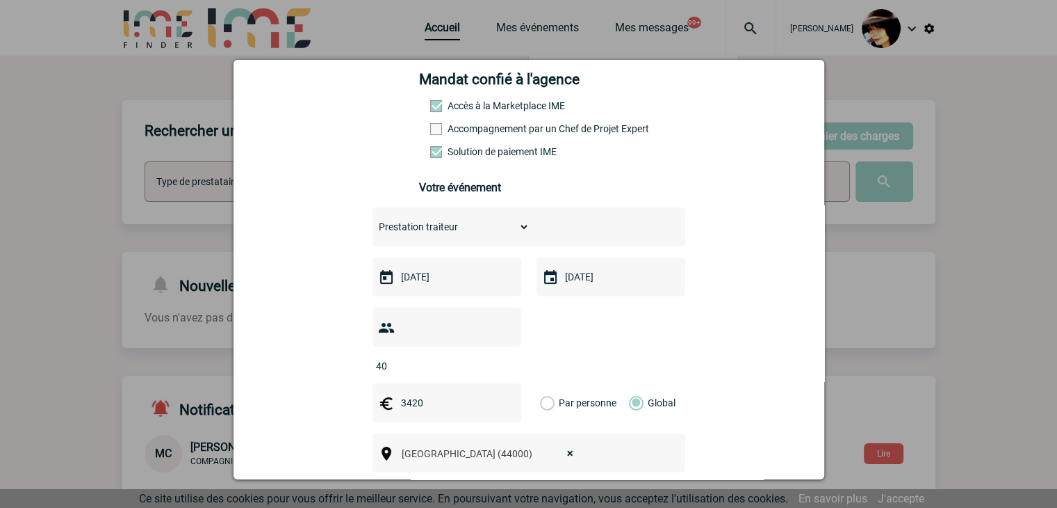
scroll to position [348, 0]
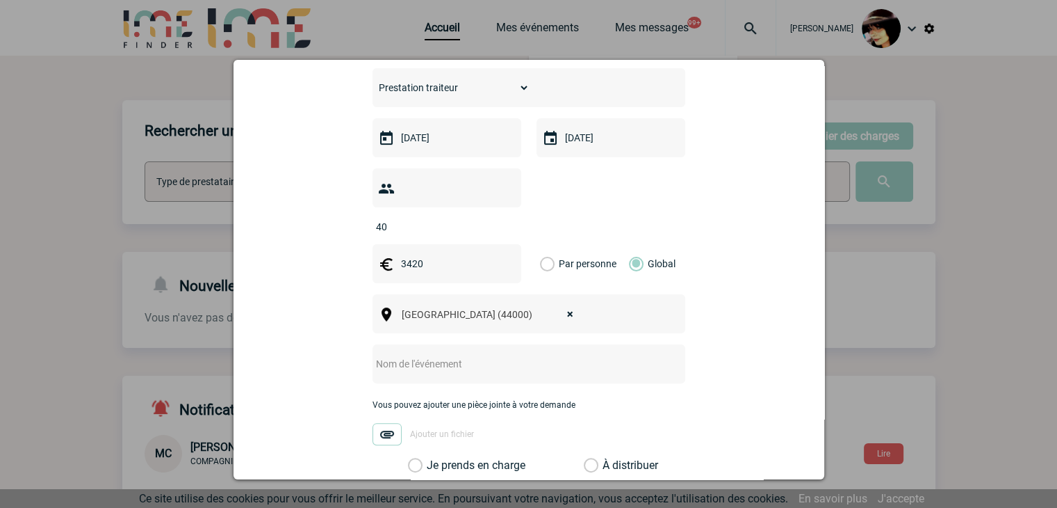
click at [414, 355] on input "text" at bounding box center [511, 364] width 276 height 18
paste input "Commande de prestation 15-16/10"
type input "CENTRALISATION - Commande de prestation 15-16/10"
click at [584, 458] on label "À distribuer" at bounding box center [591, 465] width 15 height 14
click at [0, 0] on input "À distribuer" at bounding box center [0, 0] width 0 height 0
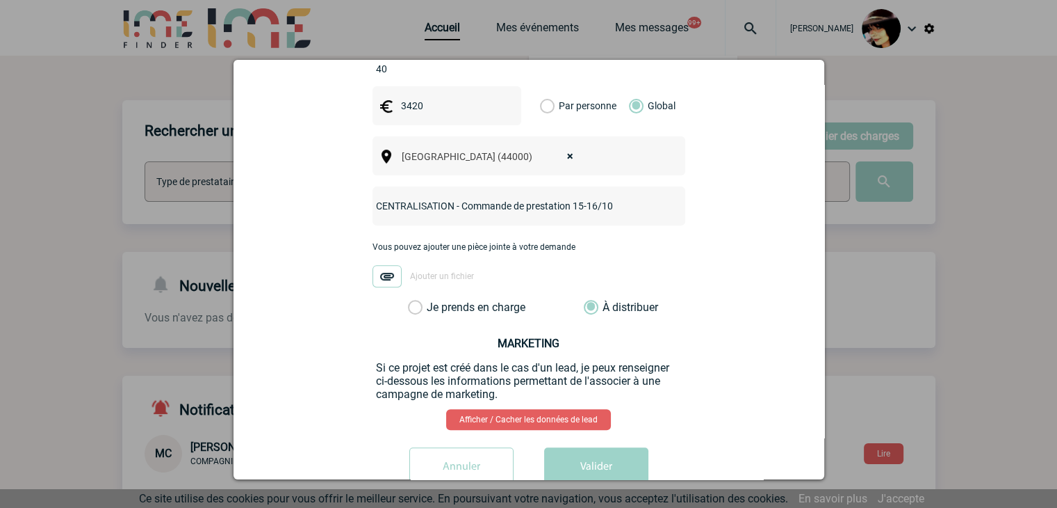
scroll to position [523, 0]
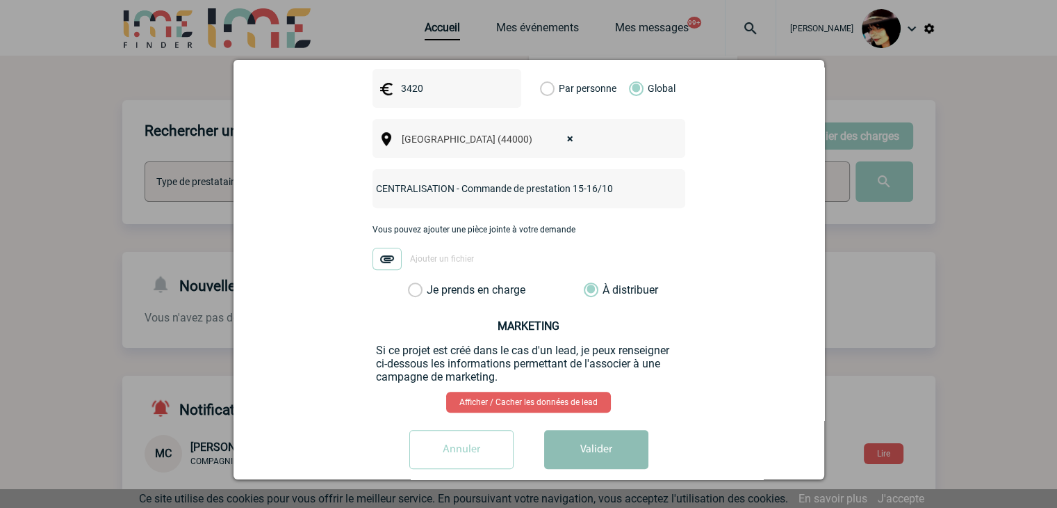
click at [590, 430] on button "Valider" at bounding box center [596, 449] width 104 height 39
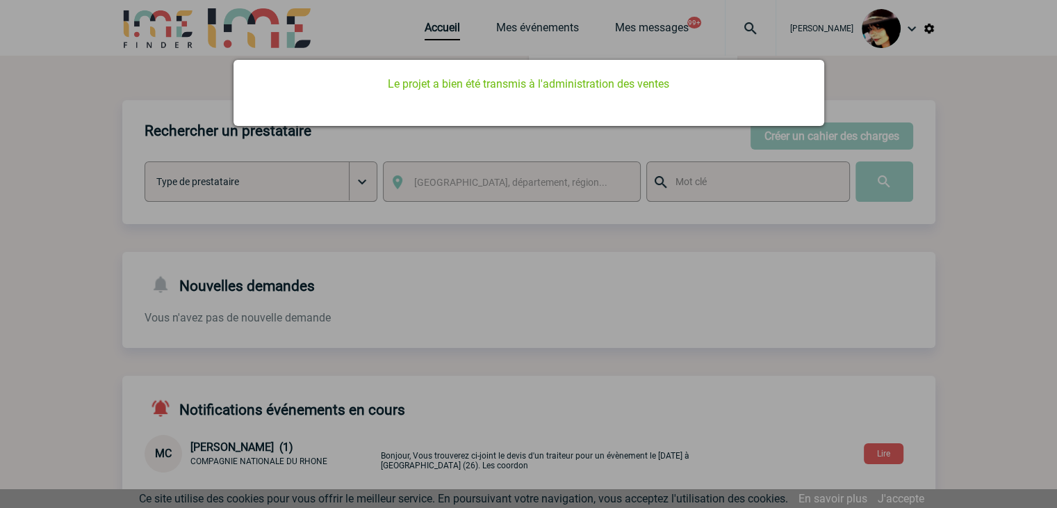
scroll to position [0, 0]
click at [557, 372] on div at bounding box center [528, 254] width 1057 height 508
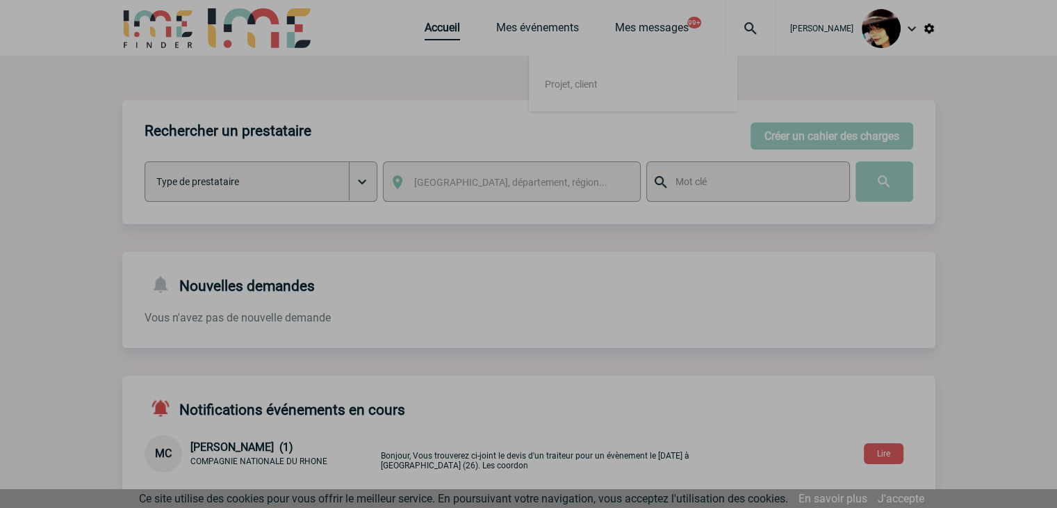
click at [425, 31] on link "Accueil" at bounding box center [442, 30] width 35 height 19
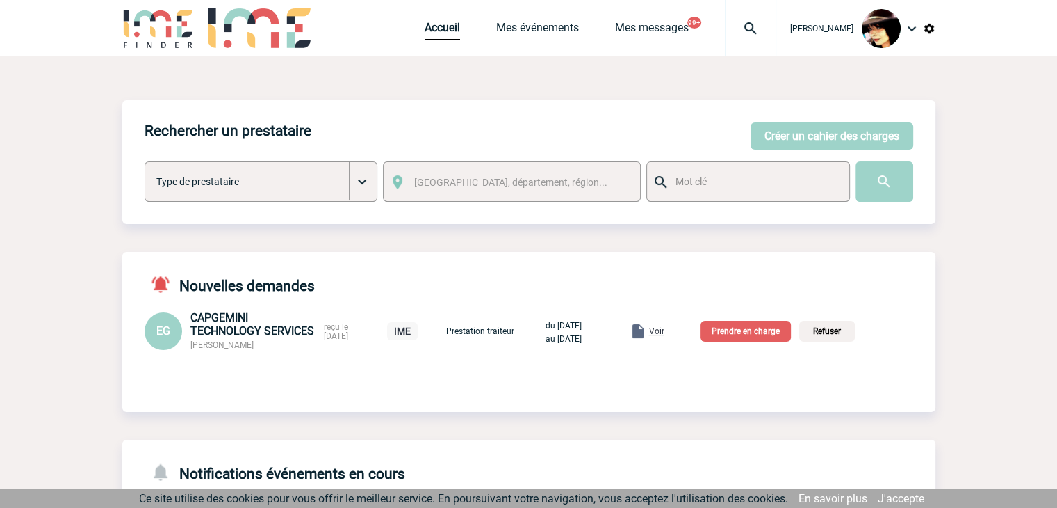
click at [665, 336] on span "Voir" at bounding box center [656, 331] width 15 height 10
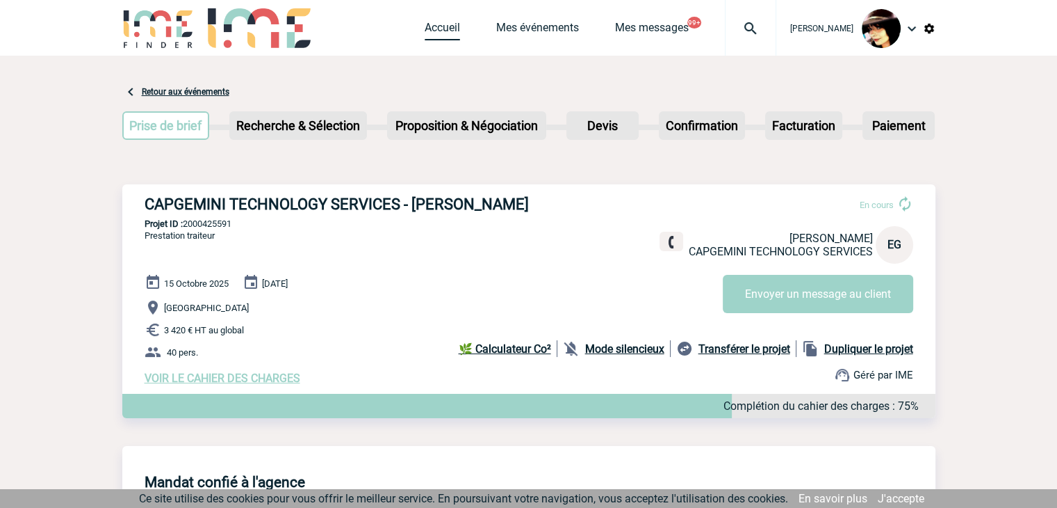
click at [431, 31] on link "Accueil" at bounding box center [442, 30] width 35 height 19
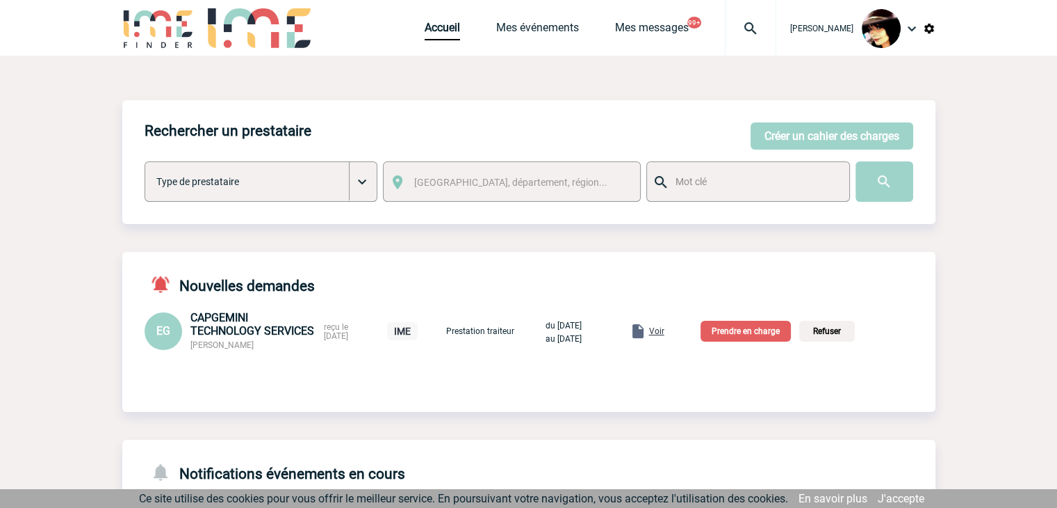
click at [738, 334] on p "Prendre en charge" at bounding box center [746, 330] width 90 height 21
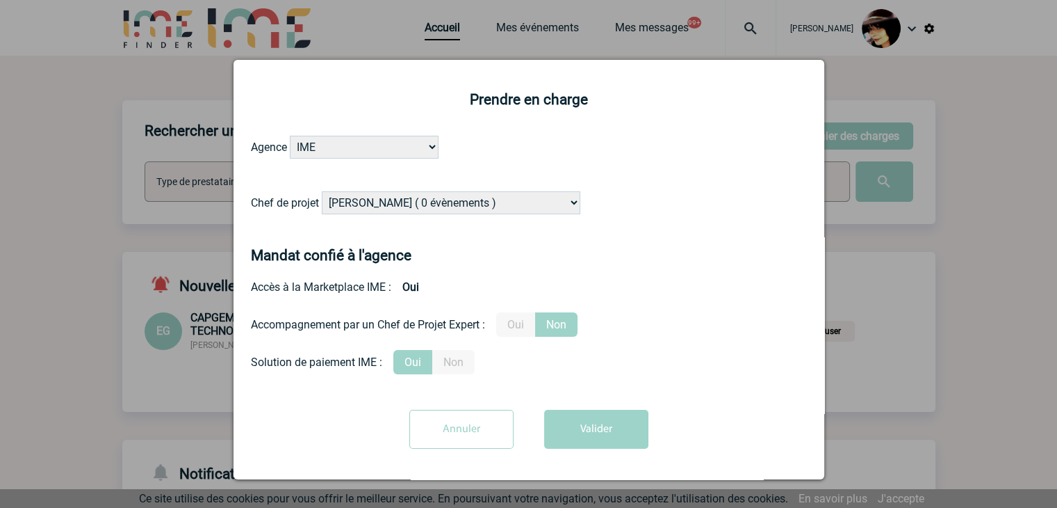
click at [440, 206] on select "[PERSON_NAME] ( 0 évènements ) [PERSON_NAME] ( 181 évènements ) [PERSON_NAME] (…" at bounding box center [451, 202] width 259 height 23
select select "103019"
click at [439, 206] on select "[PERSON_NAME] ( 0 évènements ) [PERSON_NAME] ( 181 évènements ) [PERSON_NAME] (…" at bounding box center [451, 202] width 259 height 23
click at [512, 332] on label "Oui" at bounding box center [515, 324] width 39 height 24
click at [0, 0] on input "Oui" at bounding box center [0, 0] width 0 height 0
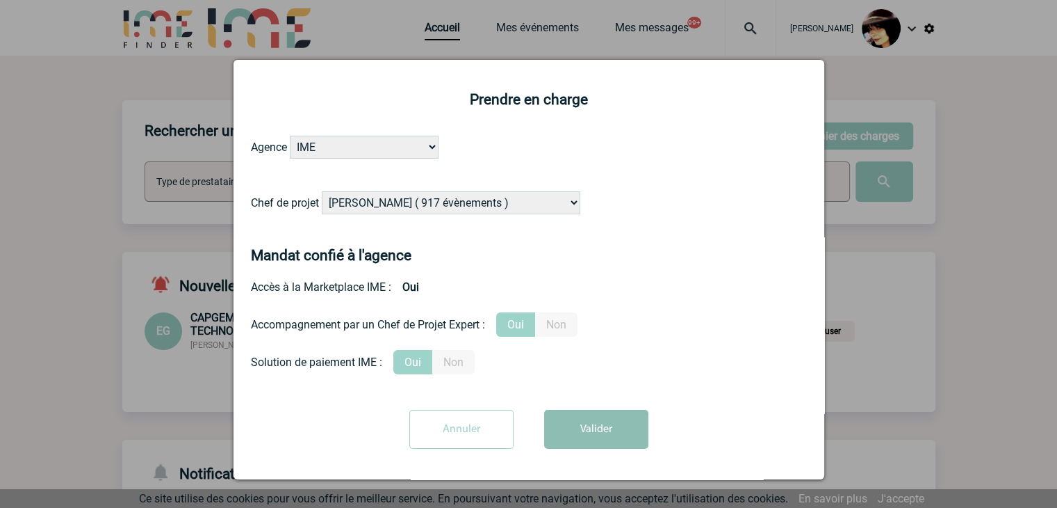
click at [585, 426] on button "Valider" at bounding box center [596, 428] width 104 height 39
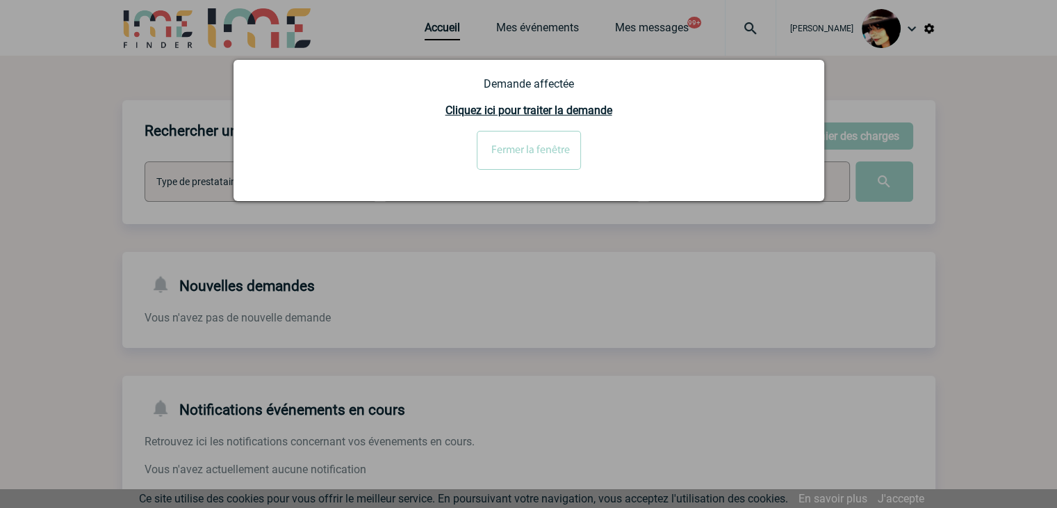
click at [540, 156] on input "Fermer la fenêtre" at bounding box center [529, 150] width 104 height 39
